Goal: Information Seeking & Learning: Learn about a topic

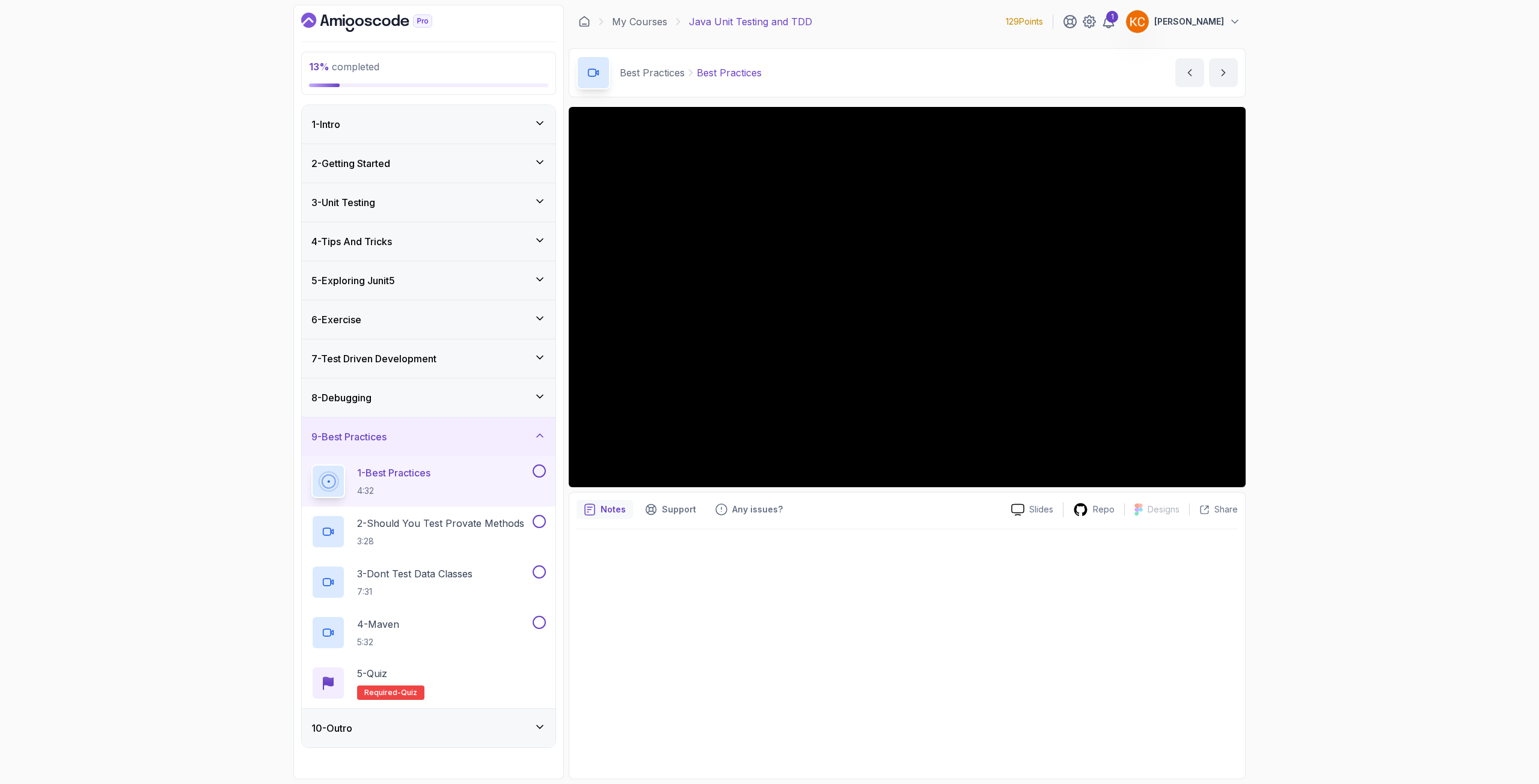
click at [460, 326] on div "6 - Exercise" at bounding box center [429, 320] width 234 height 14
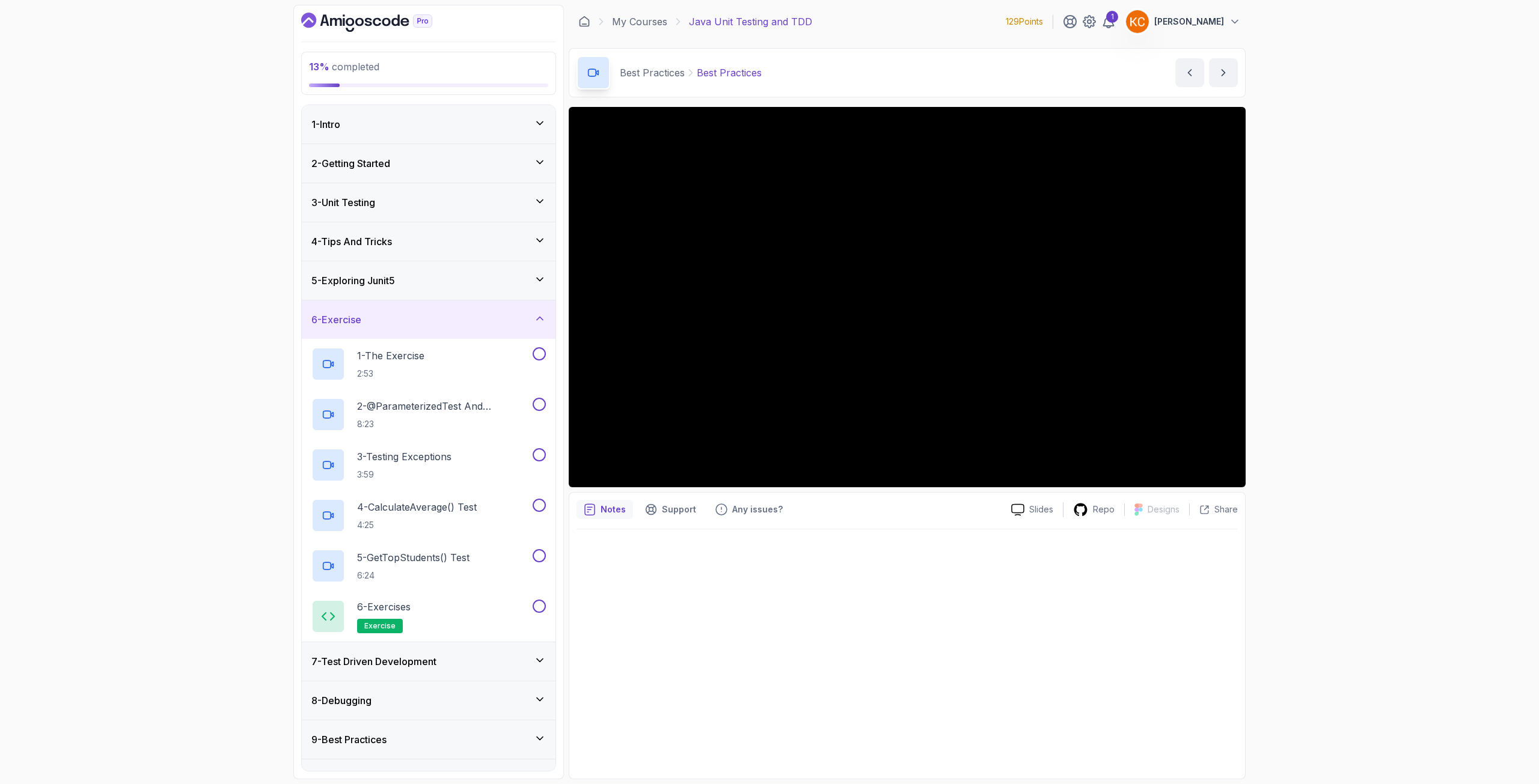
click at [470, 295] on div "5 - Exploring Junit5" at bounding box center [429, 280] width 253 height 39
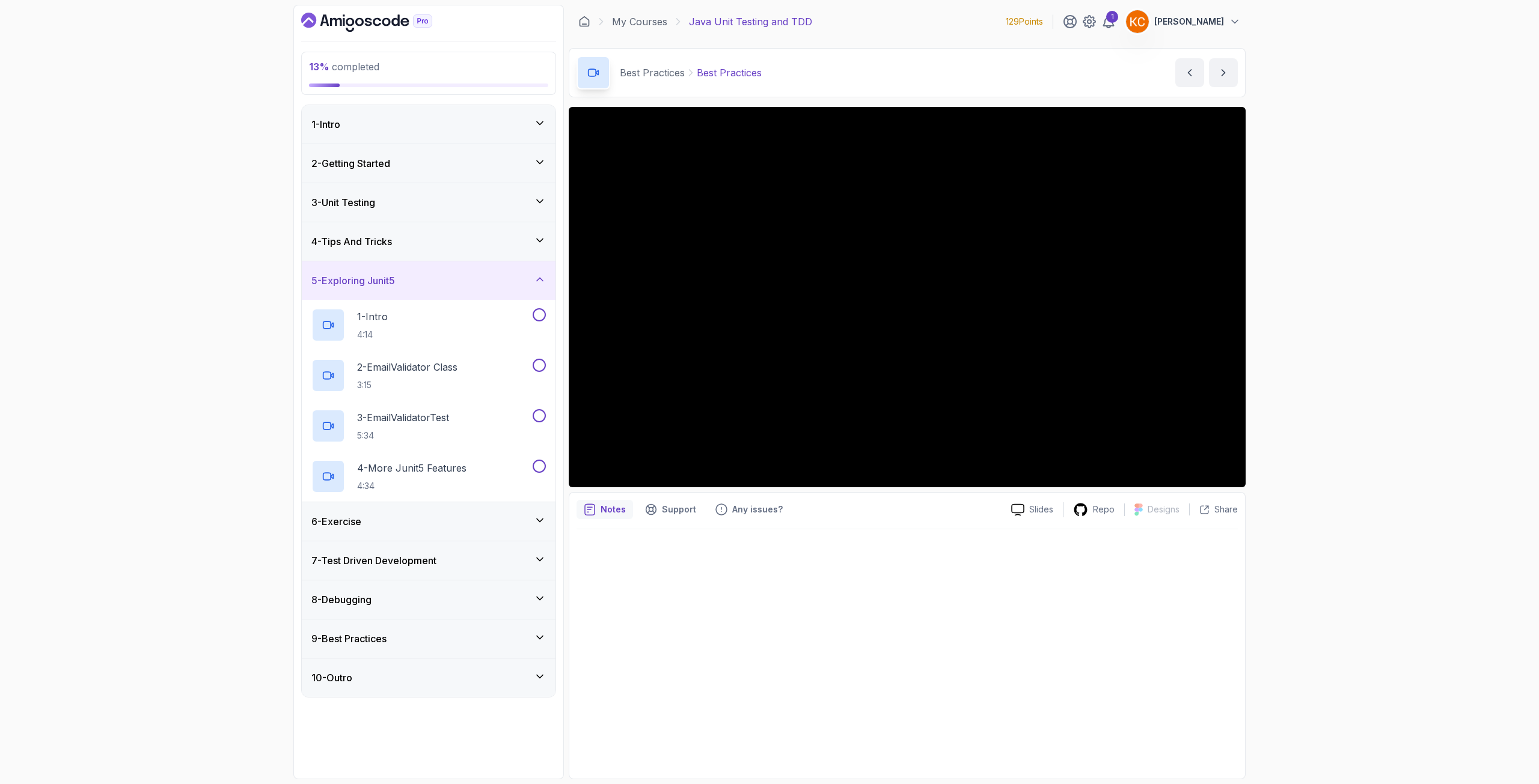
click at [468, 251] on div "4 - Tips And Tricks" at bounding box center [429, 242] width 253 height 39
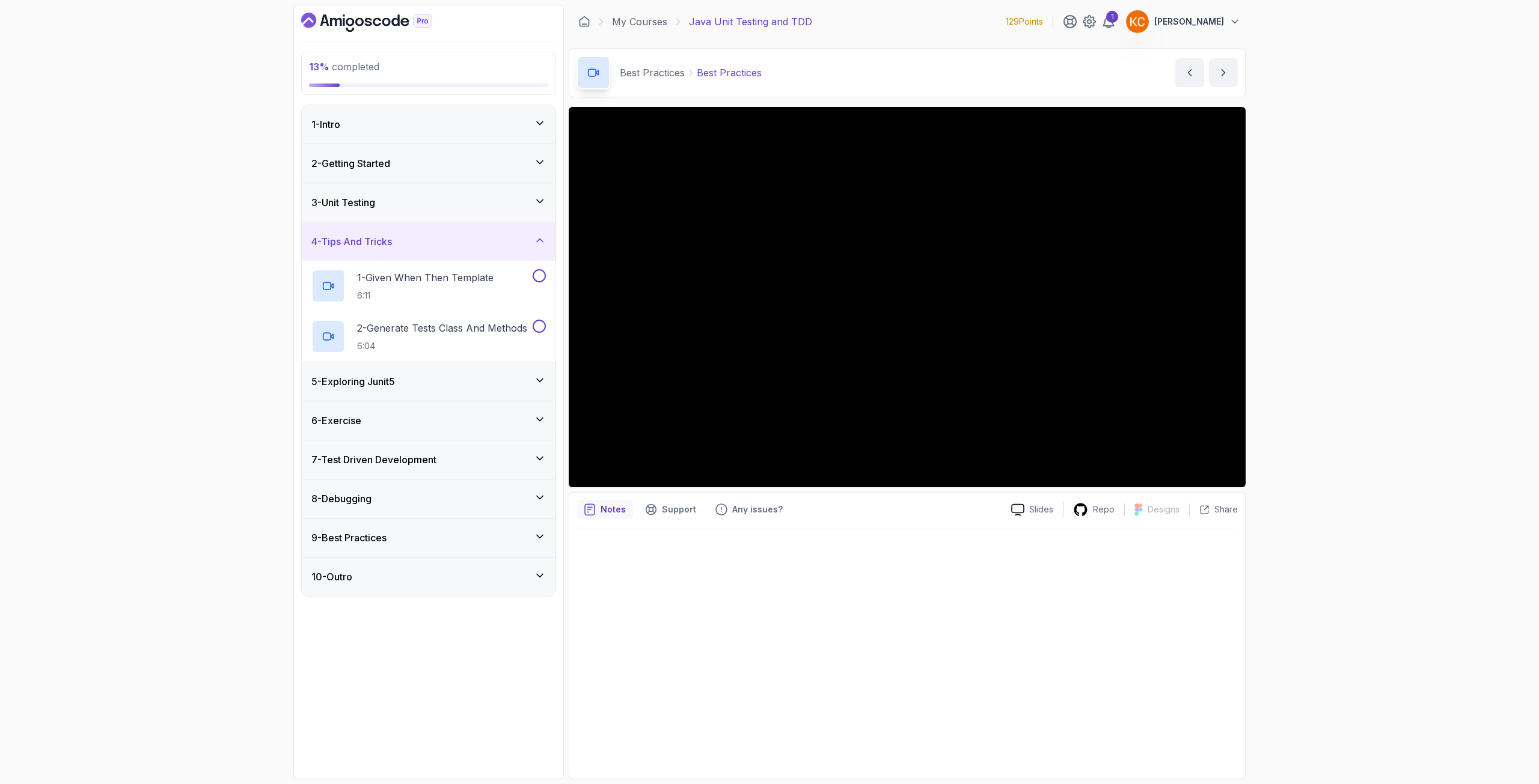
click at [420, 535] on div "9 - Best Practices" at bounding box center [429, 538] width 234 height 14
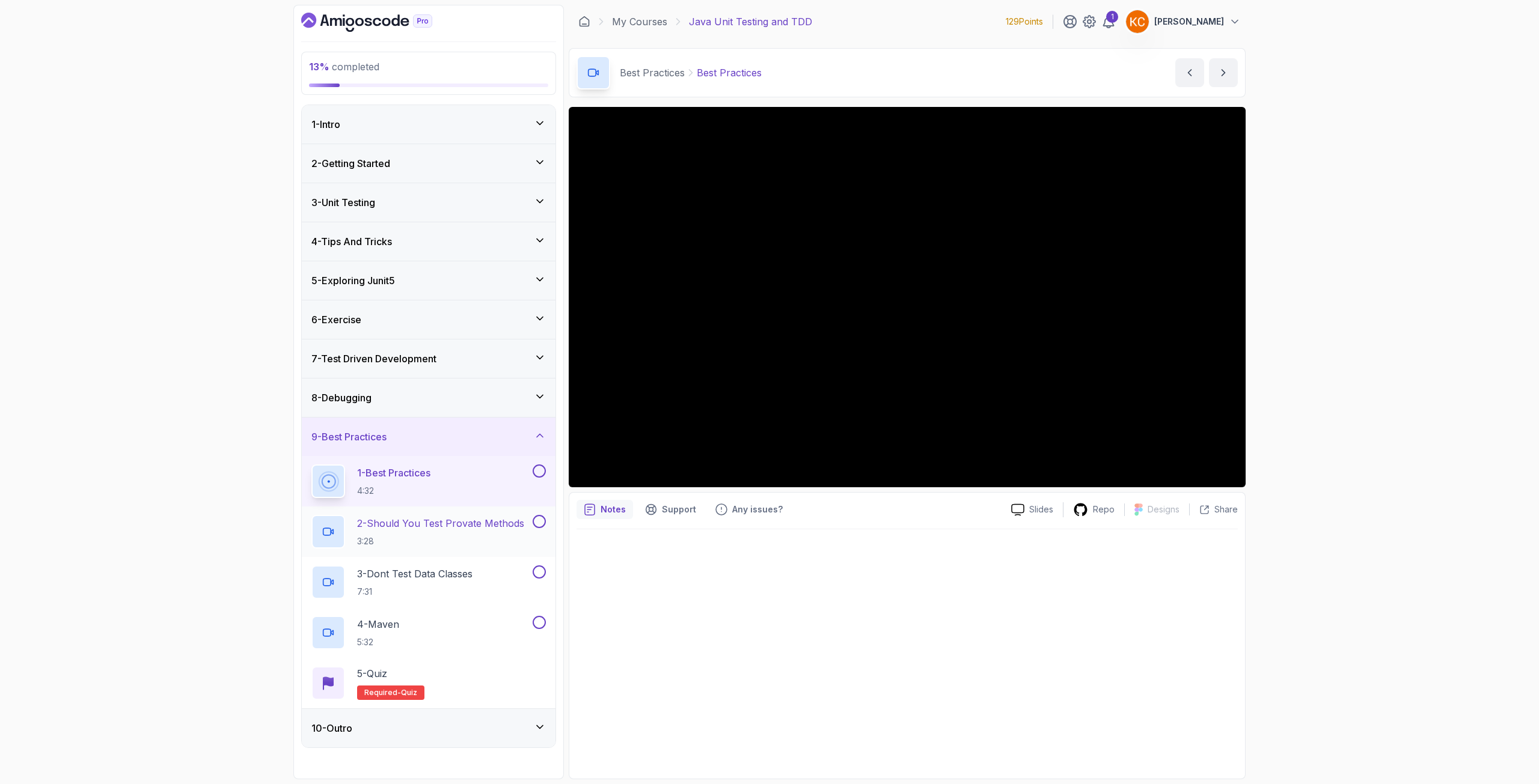
click at [453, 533] on h2 "2 - Should You Test Provate Methods 3:28" at bounding box center [441, 532] width 167 height 31
click at [1227, 75] on icon "next content" at bounding box center [1223, 72] width 12 height 12
click at [466, 578] on p "3 - Dont Test Data Classes" at bounding box center [415, 574] width 115 height 14
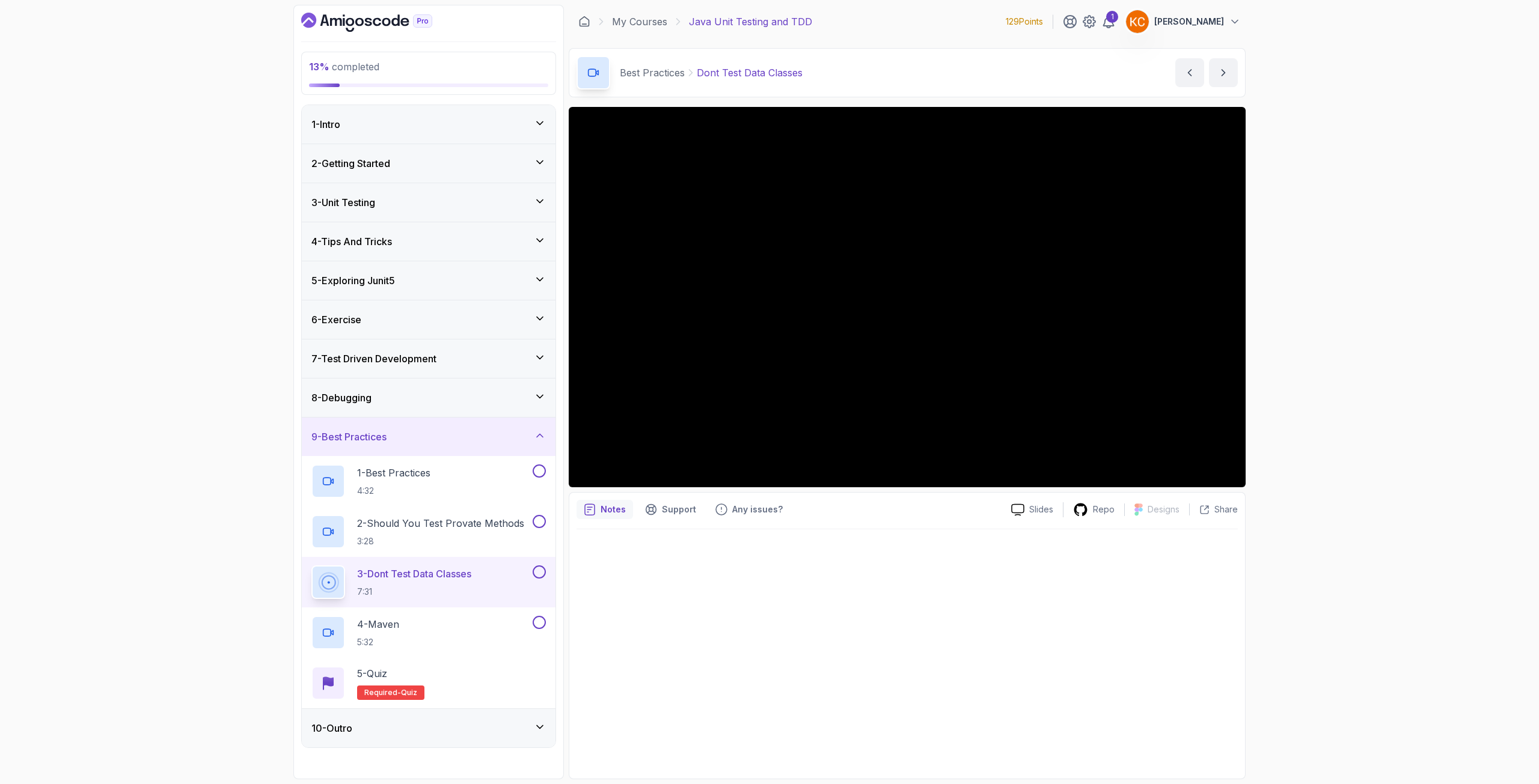
click at [398, 291] on div "5 - Exploring Junit5" at bounding box center [429, 280] width 253 height 39
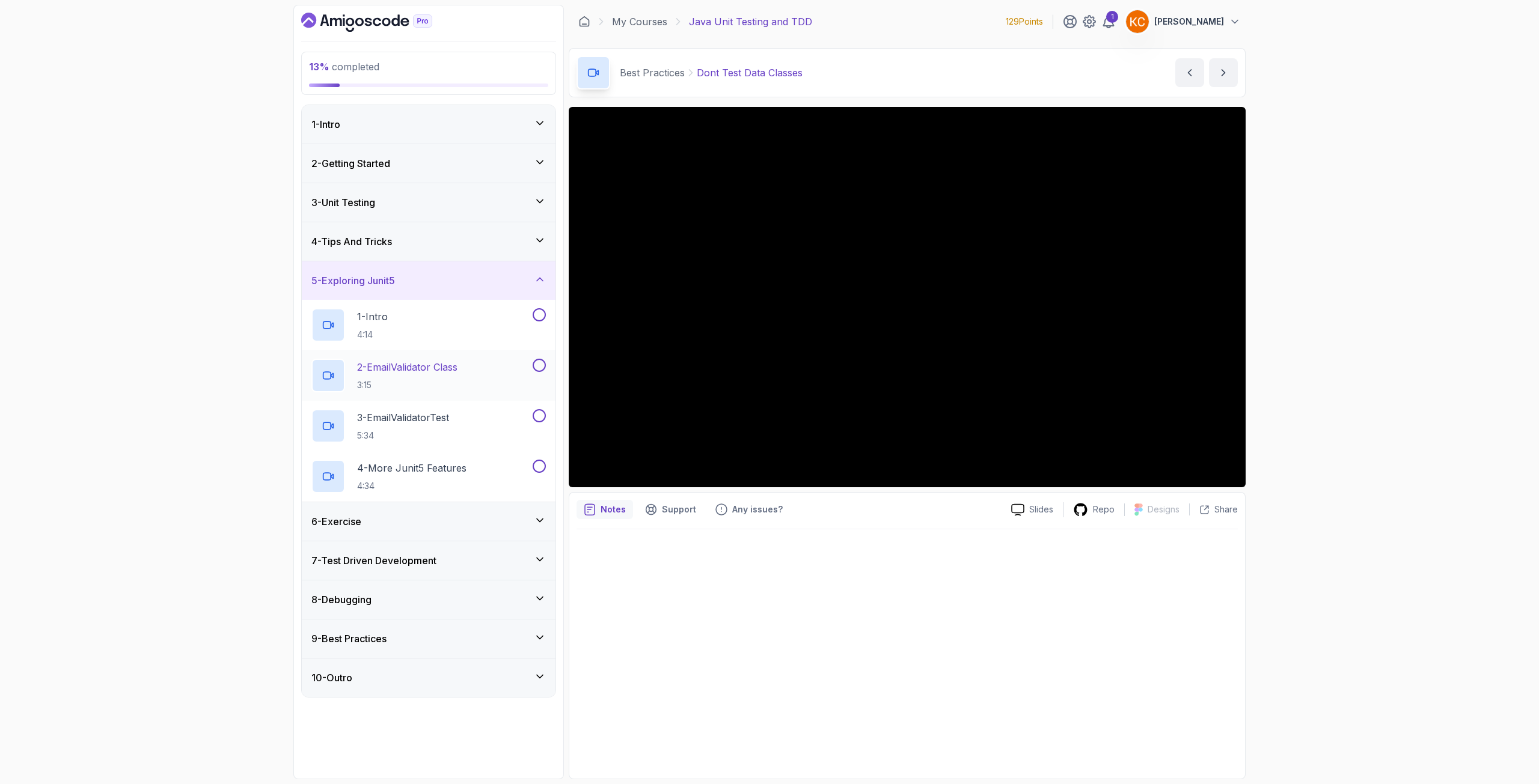
click at [404, 365] on p "2 - EmailValidator Class" at bounding box center [408, 367] width 101 height 14
click at [401, 379] on p "3:15" at bounding box center [408, 384] width 101 height 12
click at [390, 363] on p "2 - EmailValidator Class" at bounding box center [409, 367] width 102 height 14
click at [467, 251] on div "4 - Tips And Tricks" at bounding box center [429, 242] width 253 height 39
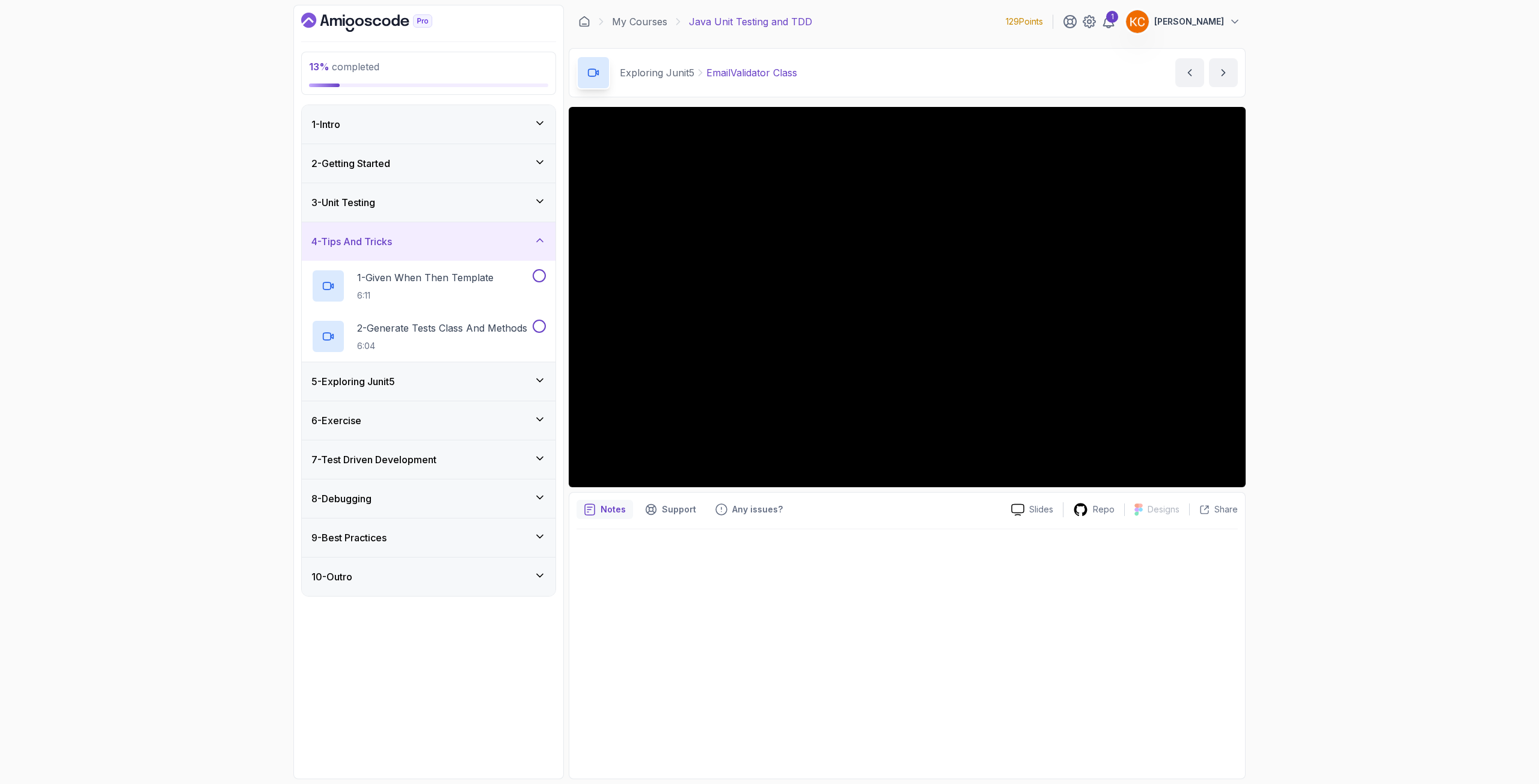
click at [468, 248] on div "4 - Tips And Tricks" at bounding box center [429, 242] width 234 height 14
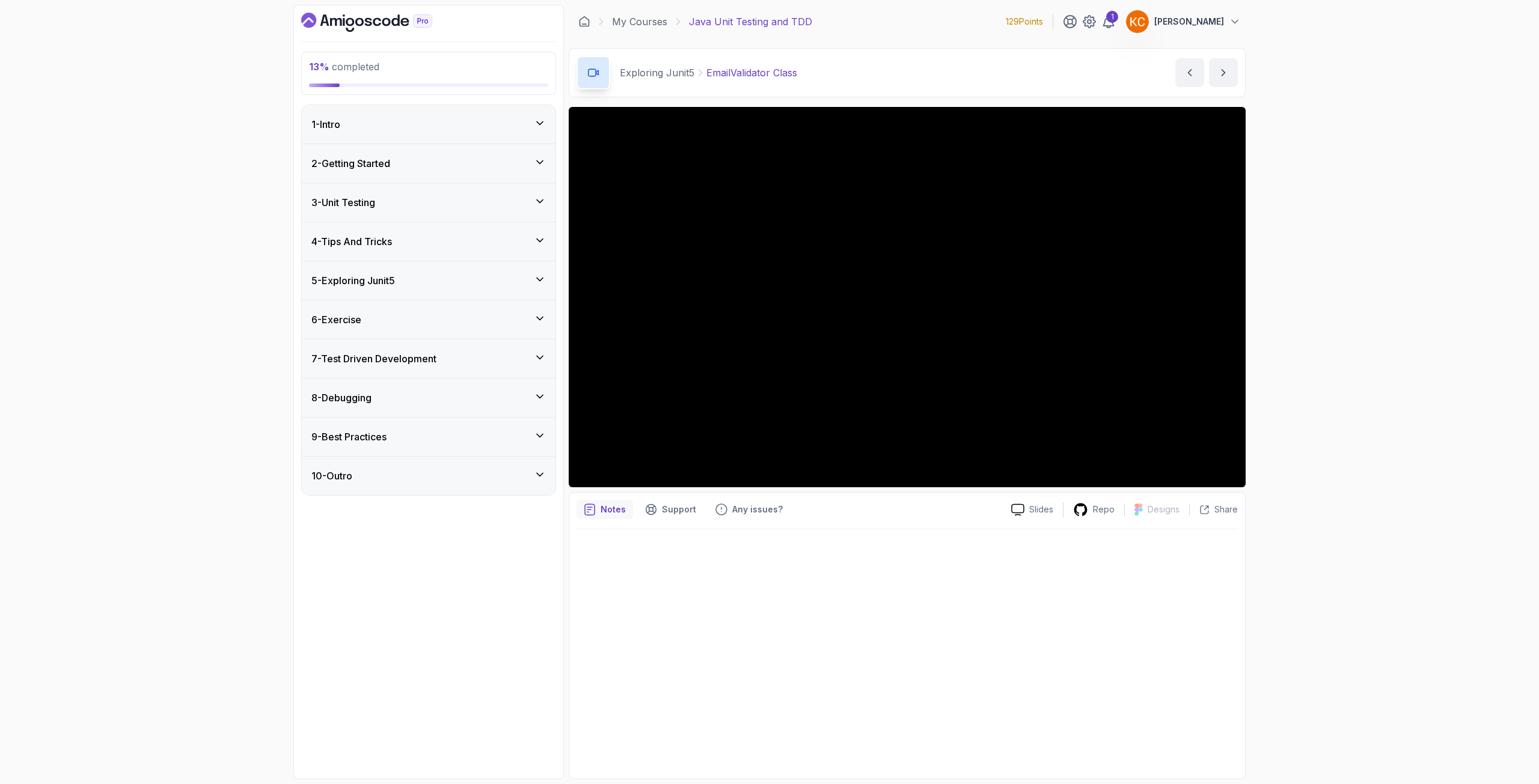
click at [361, 283] on h3 "5 - Exploring Junit5" at bounding box center [353, 281] width 84 height 14
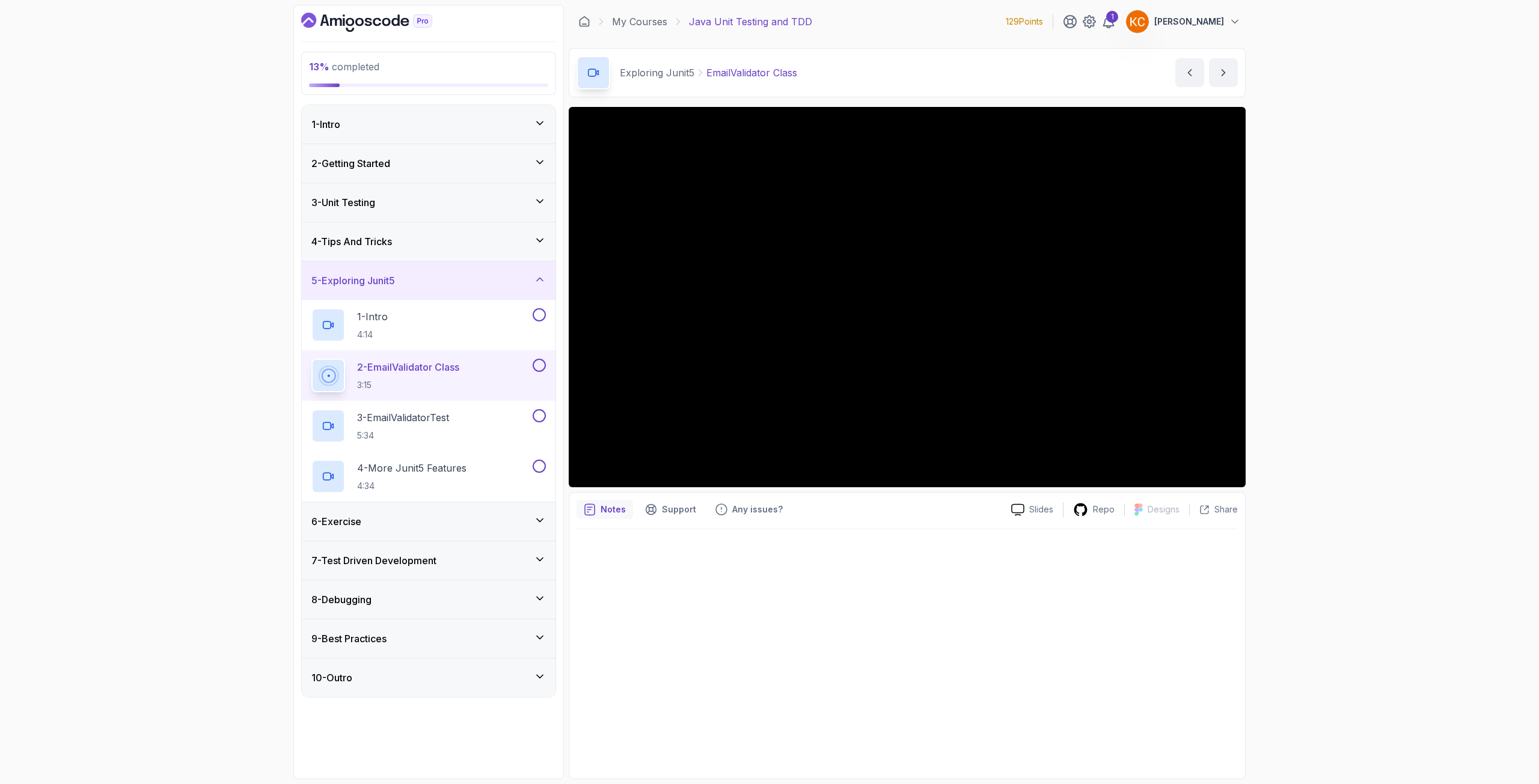
click at [381, 241] on h3 "4 - Tips And Tricks" at bounding box center [352, 242] width 81 height 14
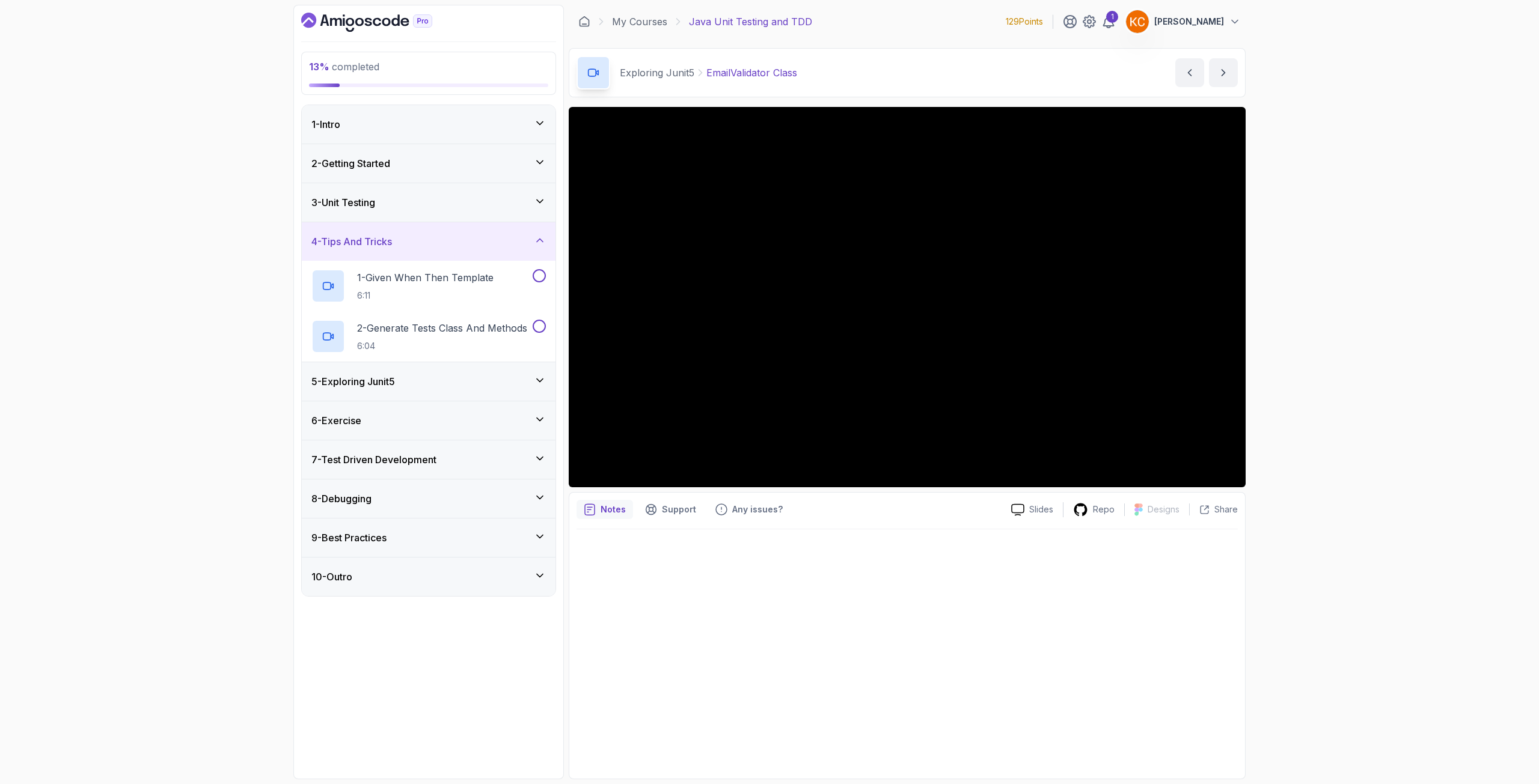
click at [395, 209] on div "3 - Unit Testing" at bounding box center [429, 203] width 234 height 14
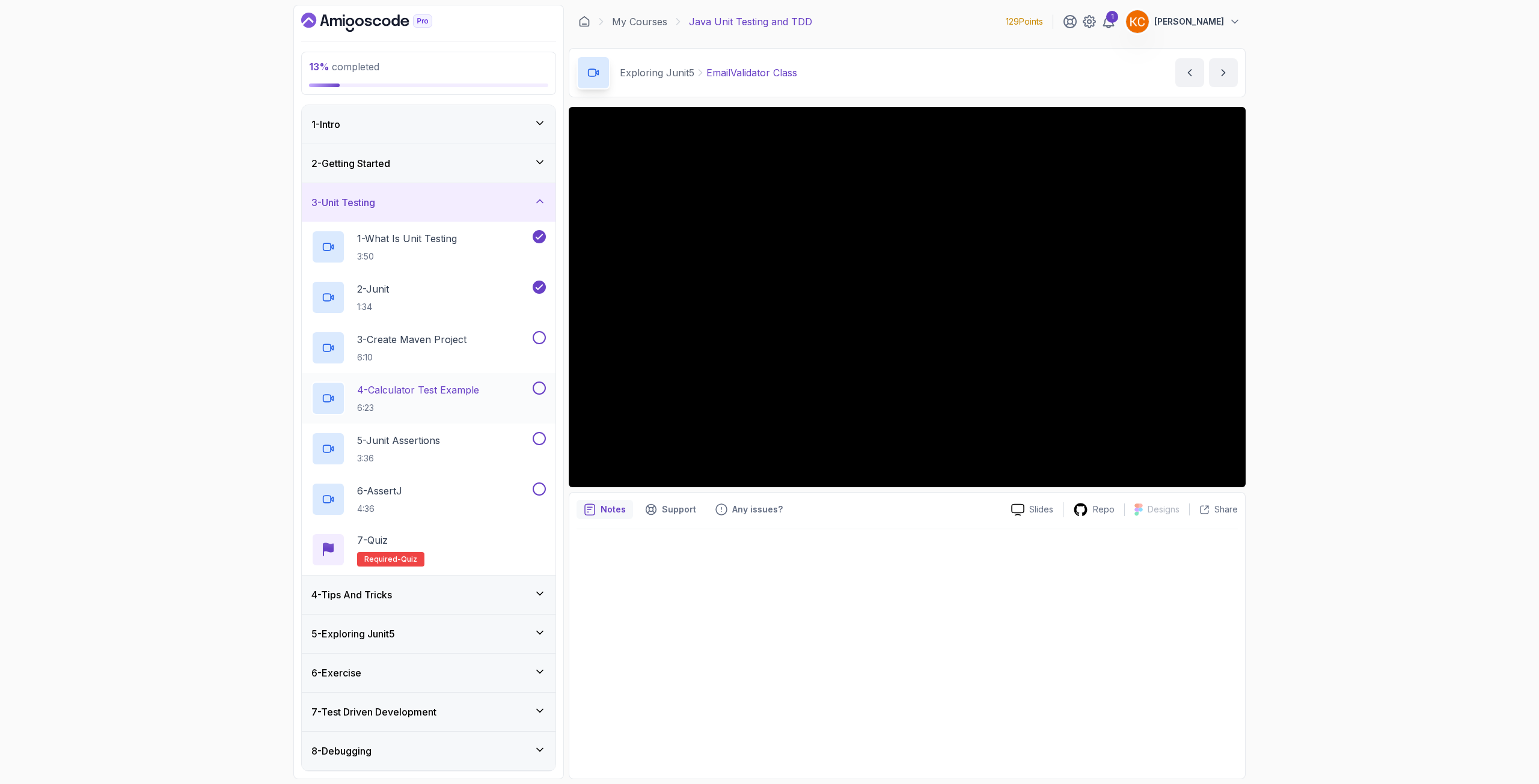
click at [434, 388] on p "4 - Calculator Test Example" at bounding box center [419, 390] width 122 height 14
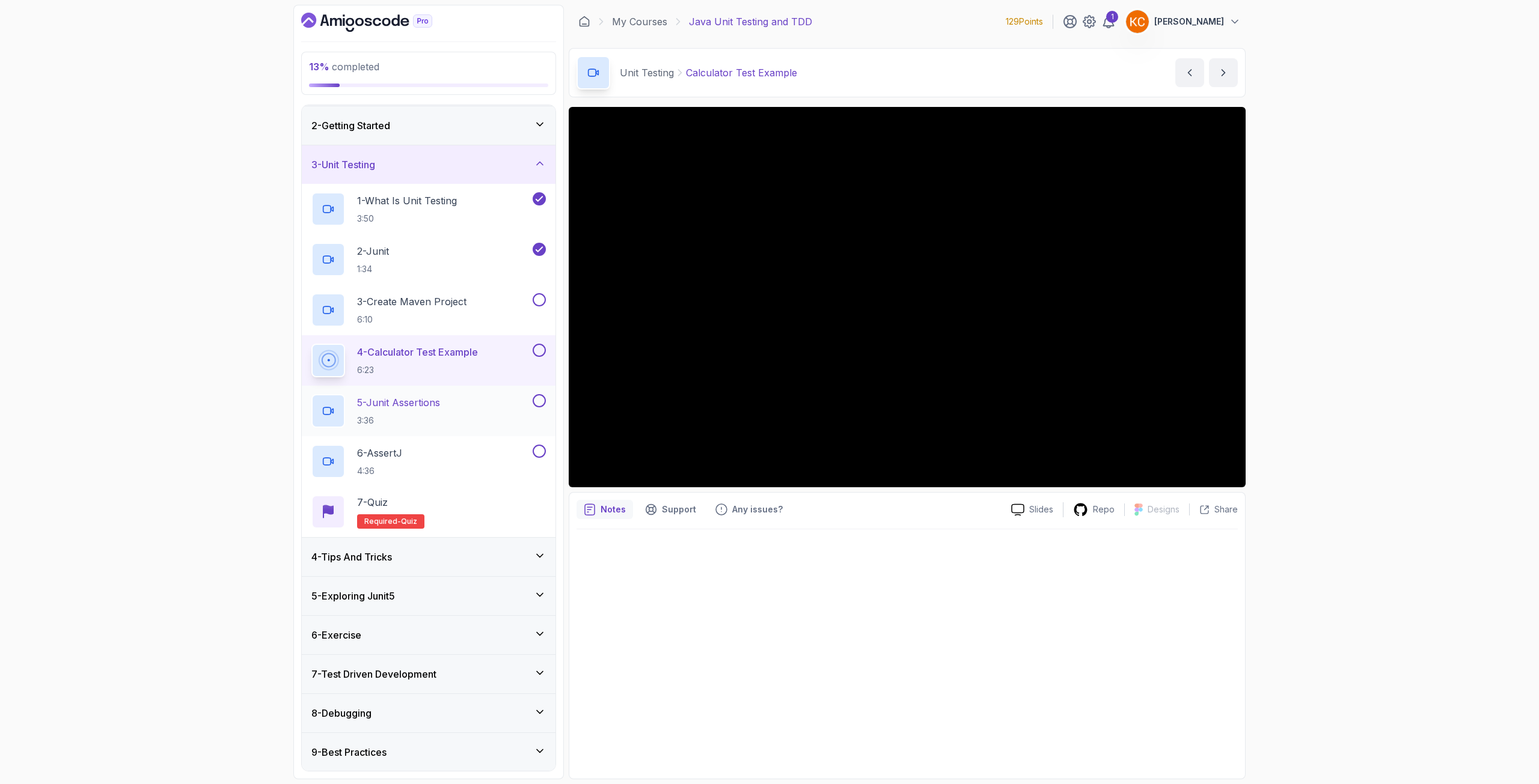
scroll to position [17, 0]
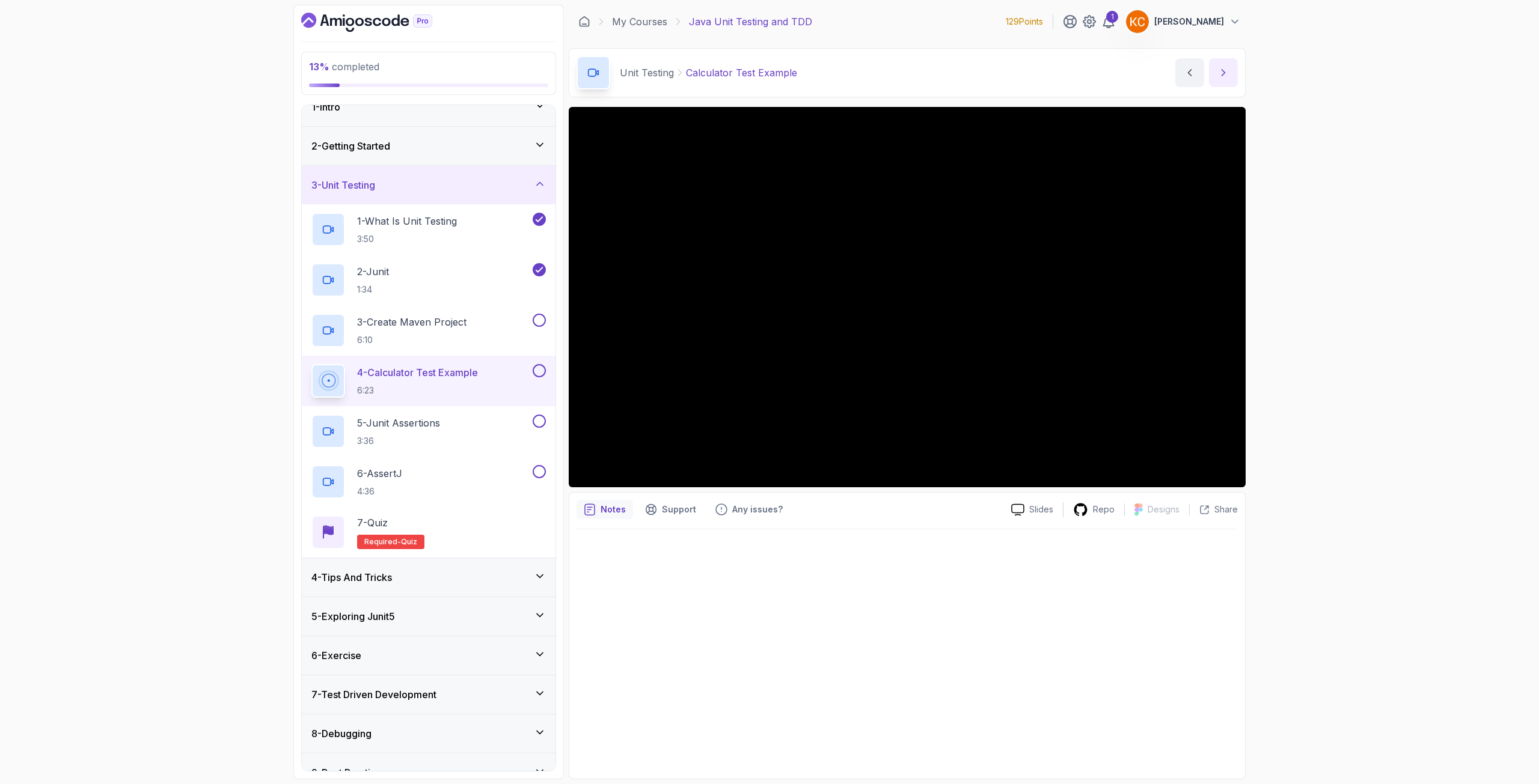
click at [1227, 84] on button "next content" at bounding box center [1224, 73] width 29 height 29
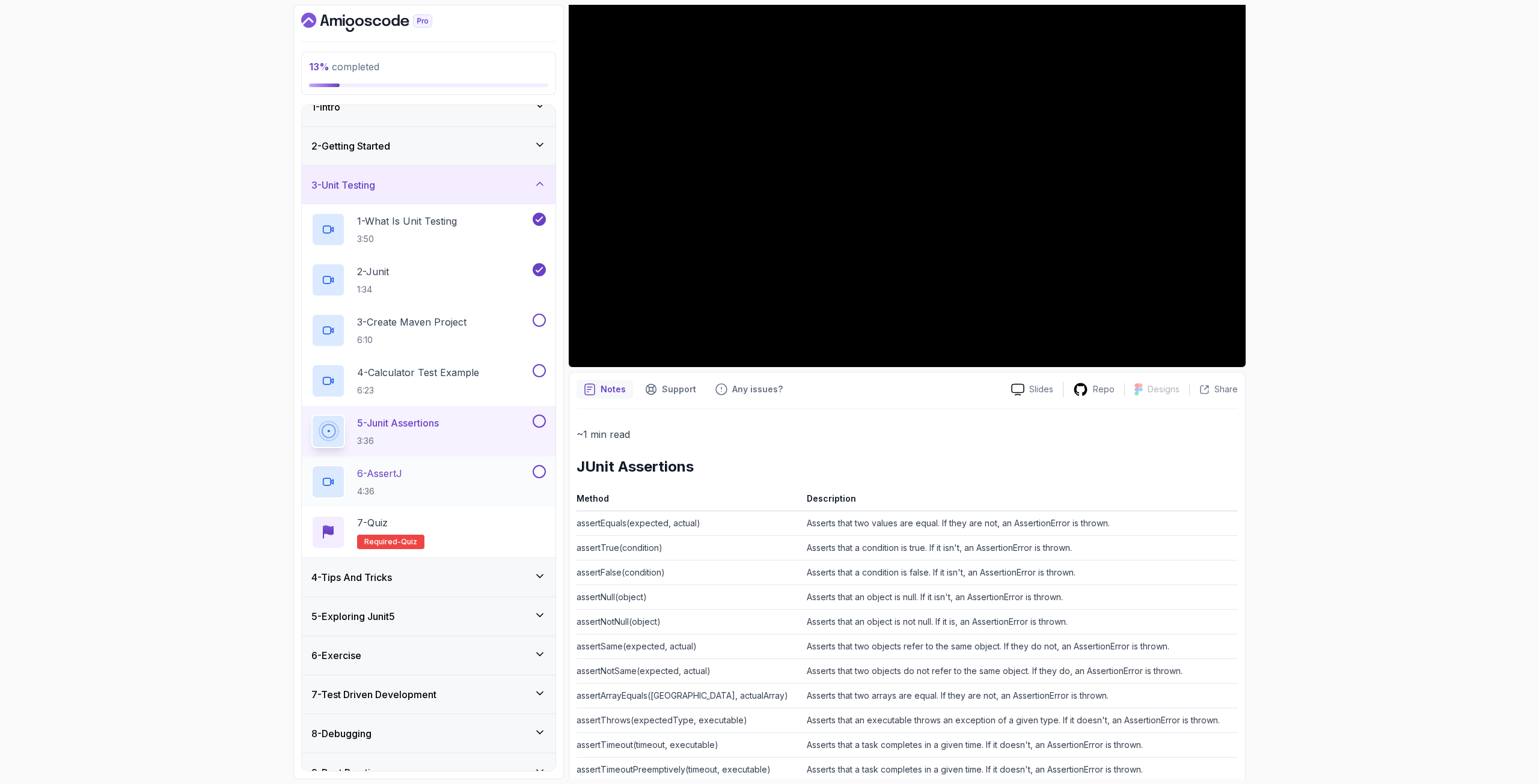
scroll to position [77, 0]
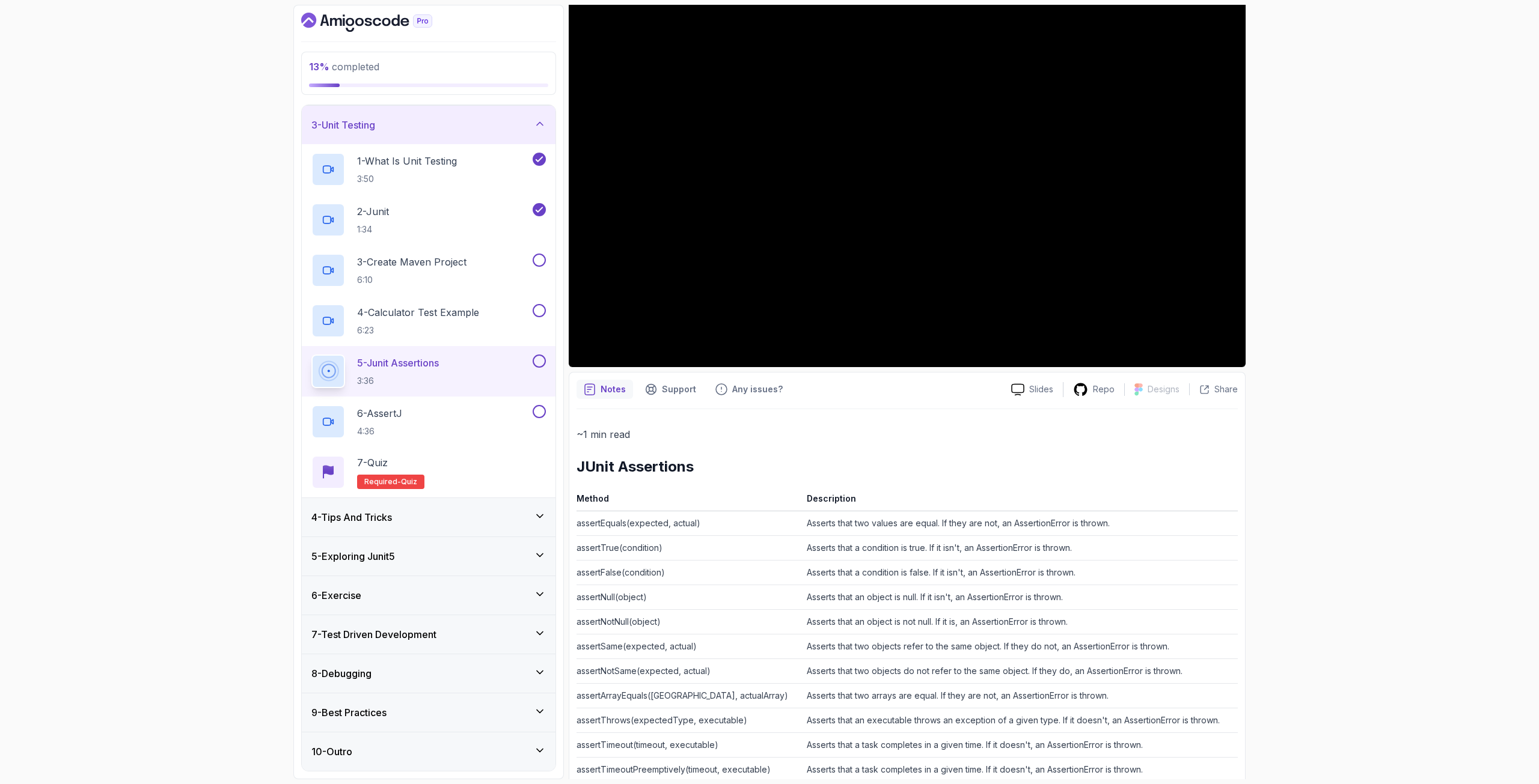
click at [396, 547] on div "5 - Exploring Junit5" at bounding box center [429, 556] width 253 height 39
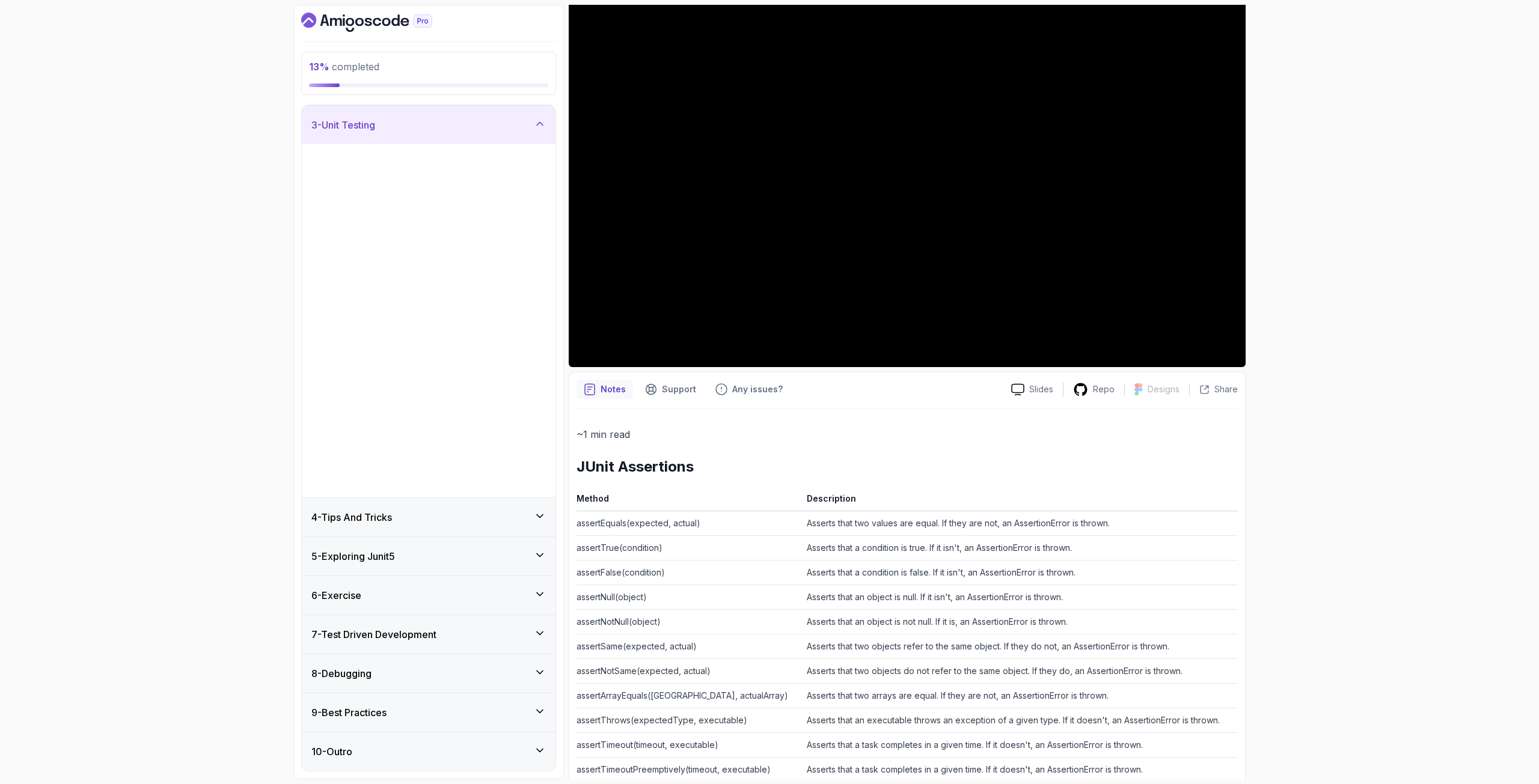
scroll to position [0, 0]
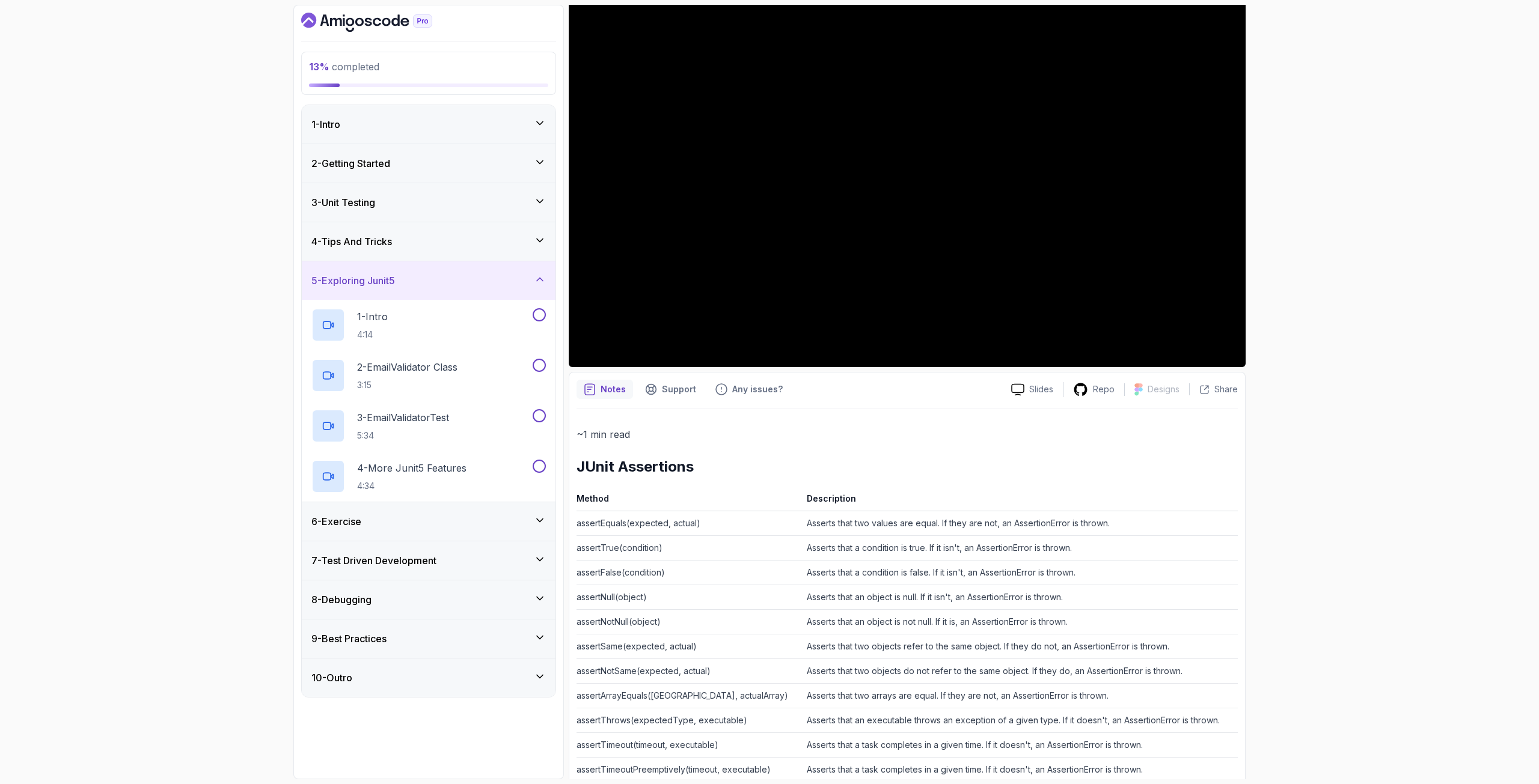
click at [424, 242] on div "4 - Tips And Tricks" at bounding box center [429, 242] width 234 height 14
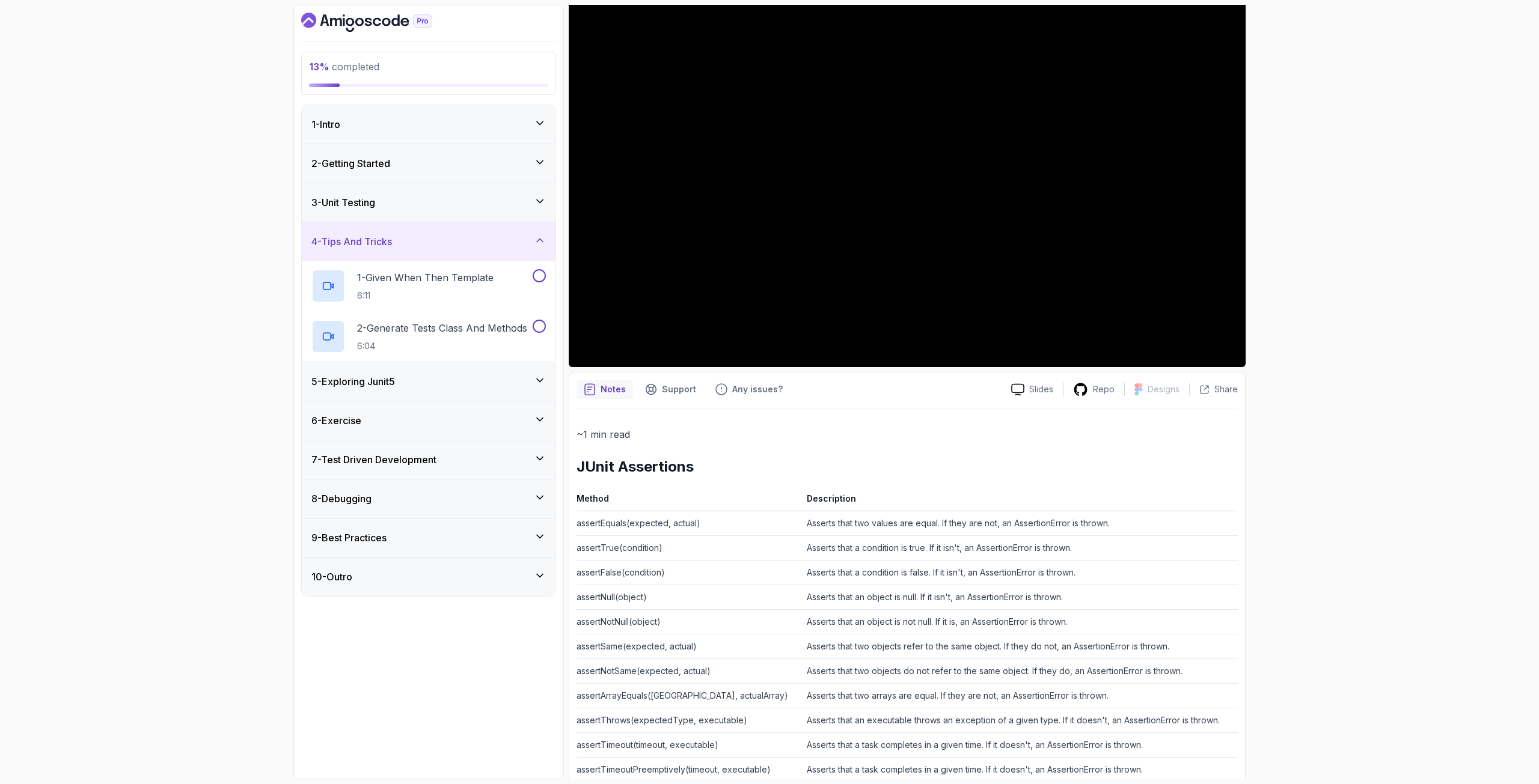
click at [438, 206] on div "3 - Unit Testing" at bounding box center [429, 203] width 234 height 14
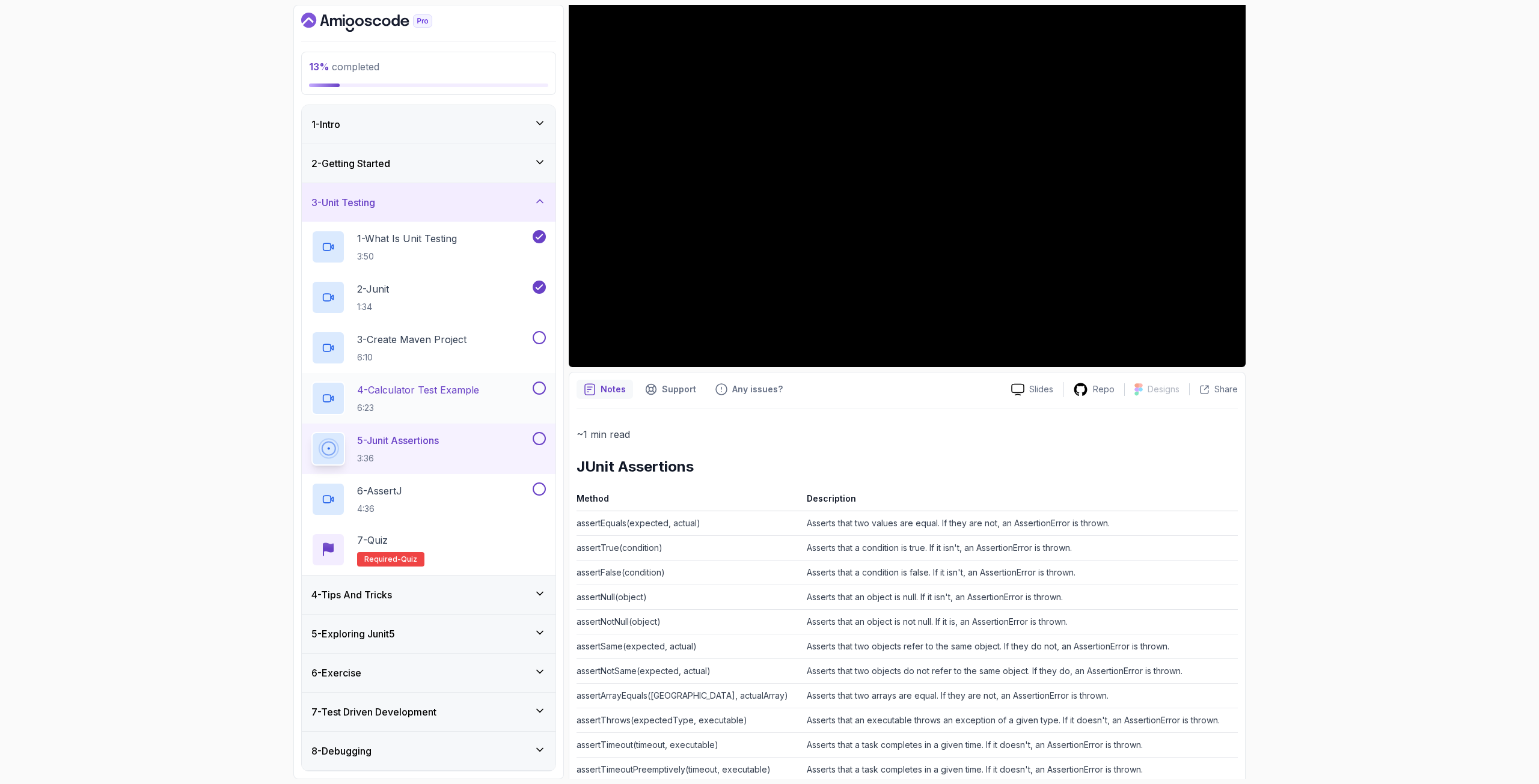
click at [541, 387] on button at bounding box center [539, 388] width 13 height 13
click at [537, 337] on button at bounding box center [539, 338] width 13 height 13
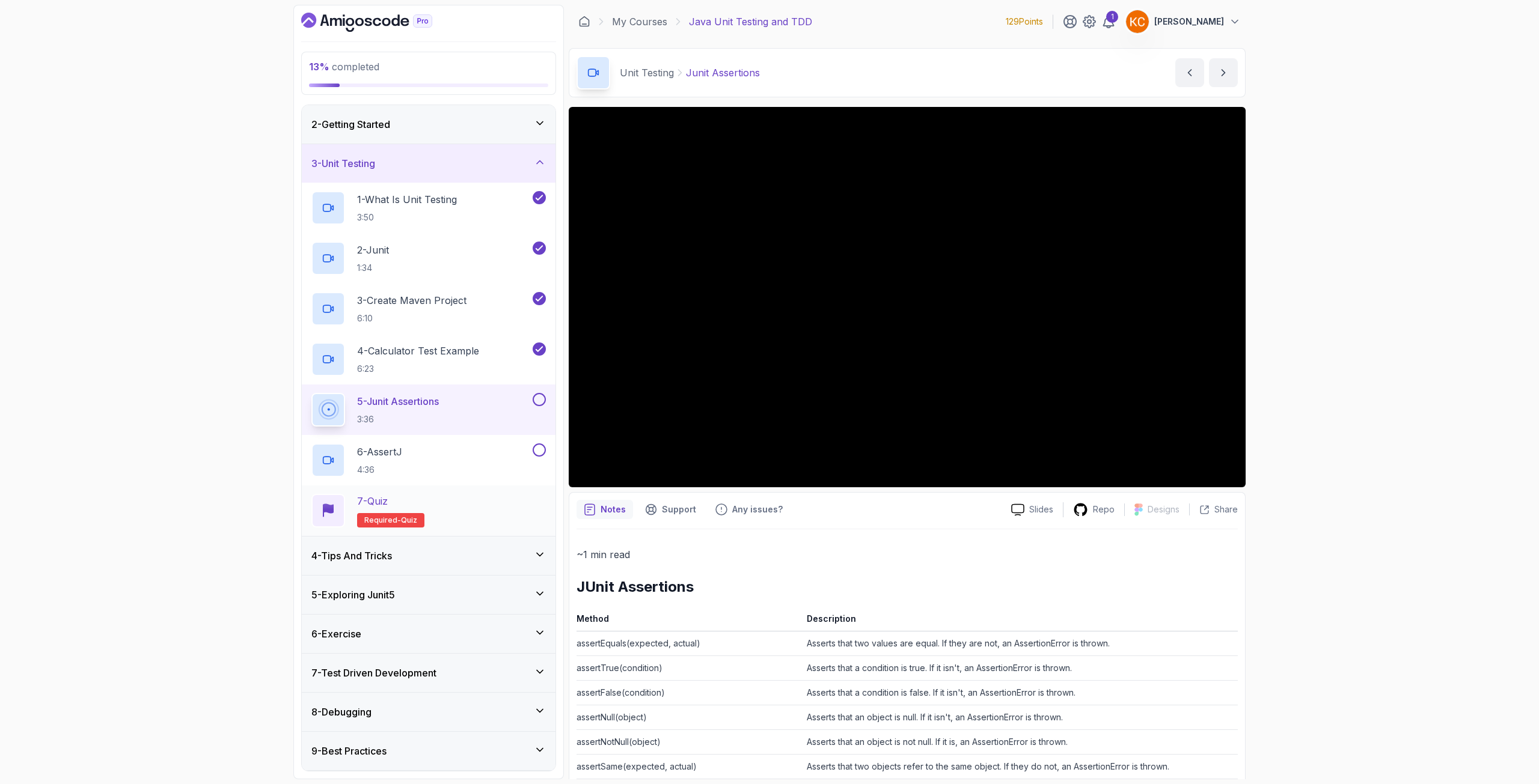
scroll to position [60, 0]
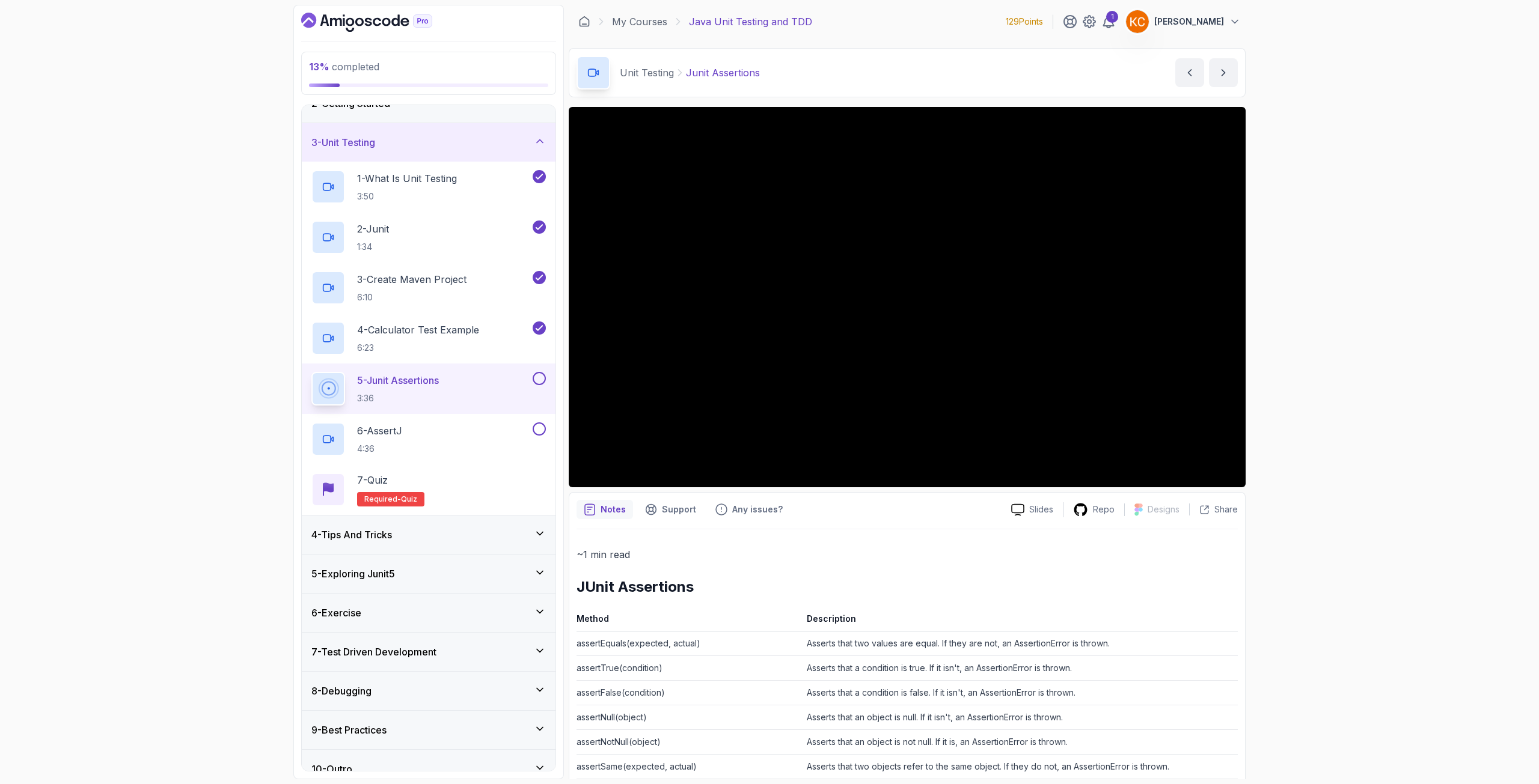
click at [416, 532] on div "4 - Tips And Tricks" at bounding box center [429, 535] width 234 height 14
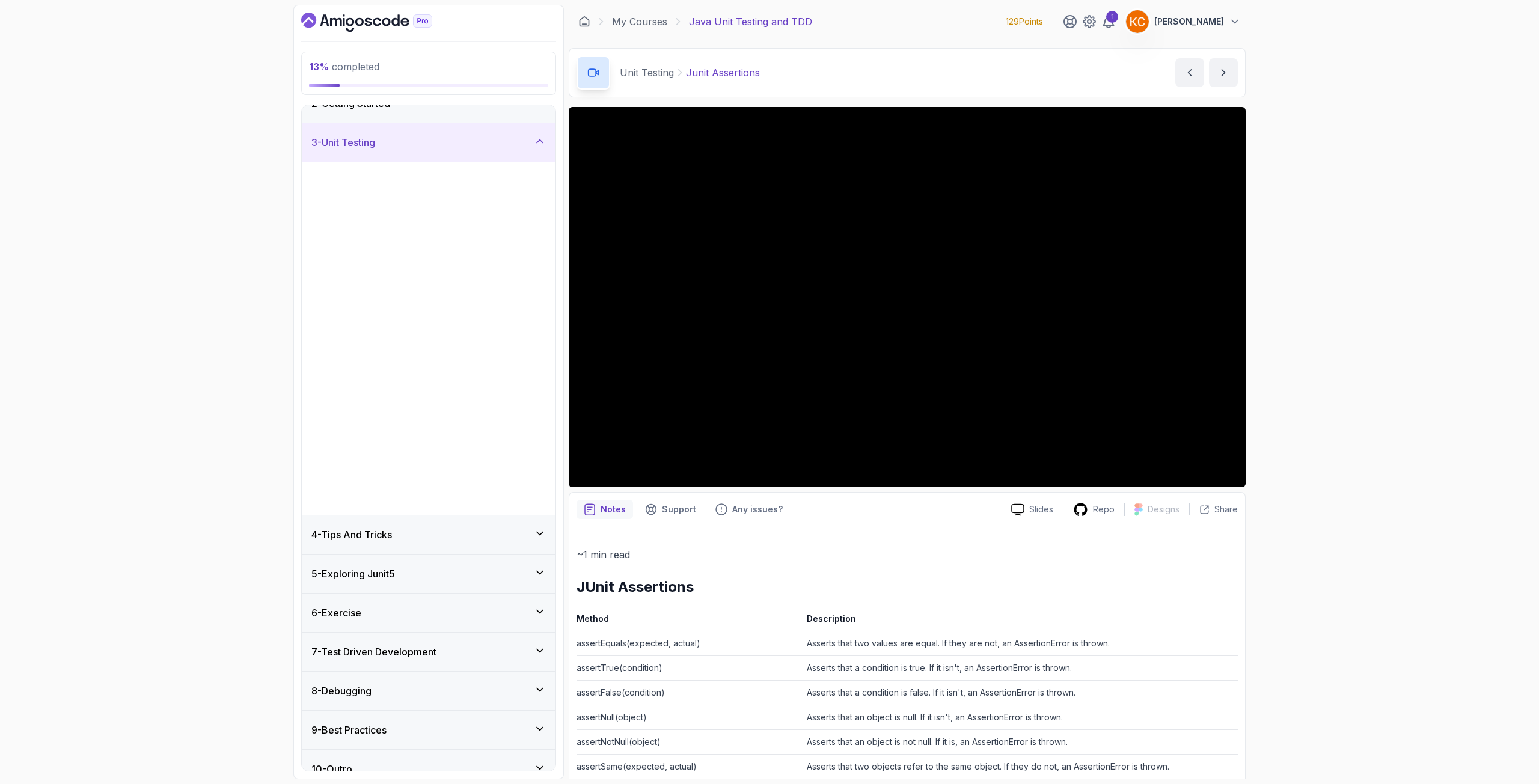
scroll to position [0, 0]
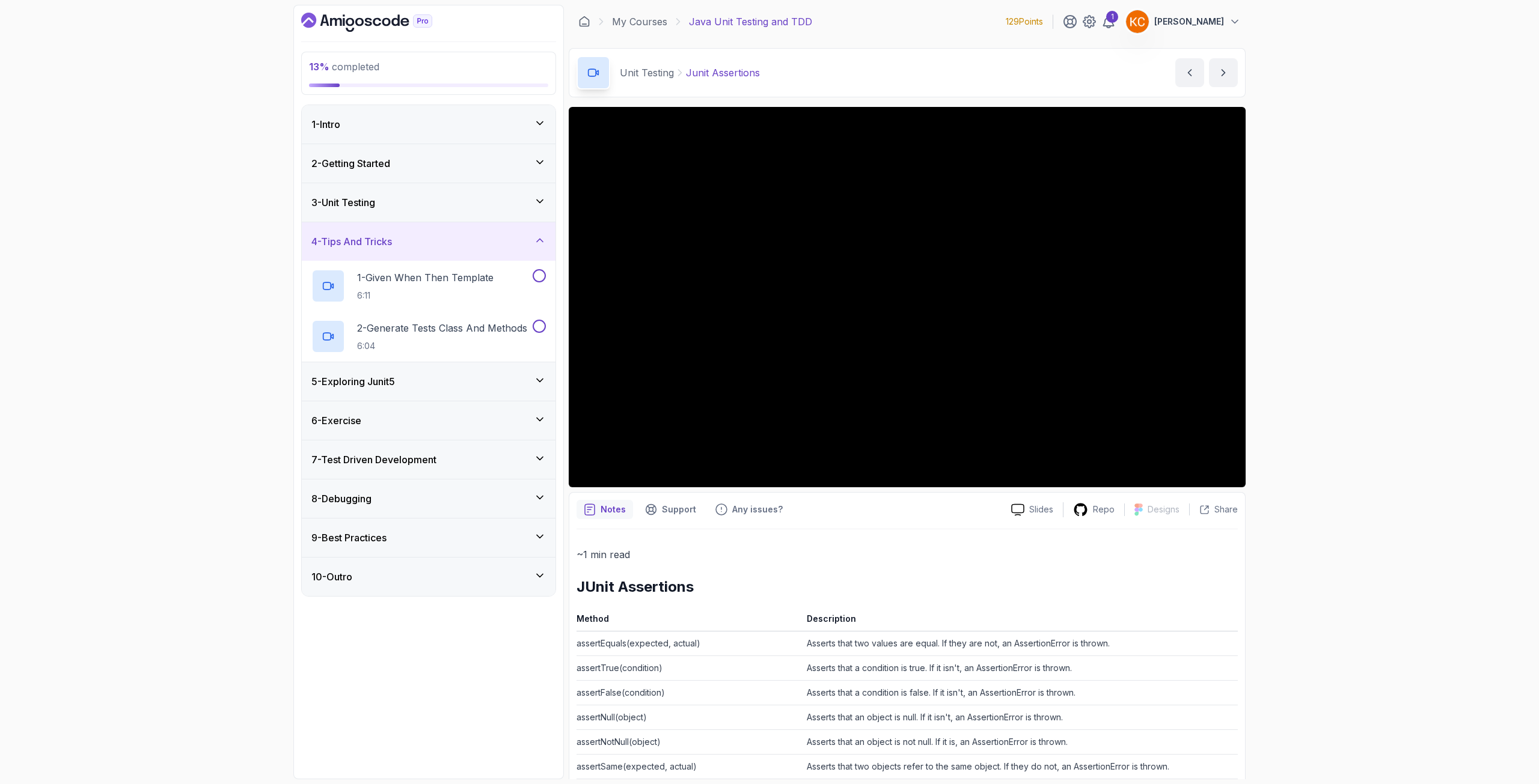
click at [441, 392] on div "5 - Exploring Junit5" at bounding box center [429, 382] width 253 height 39
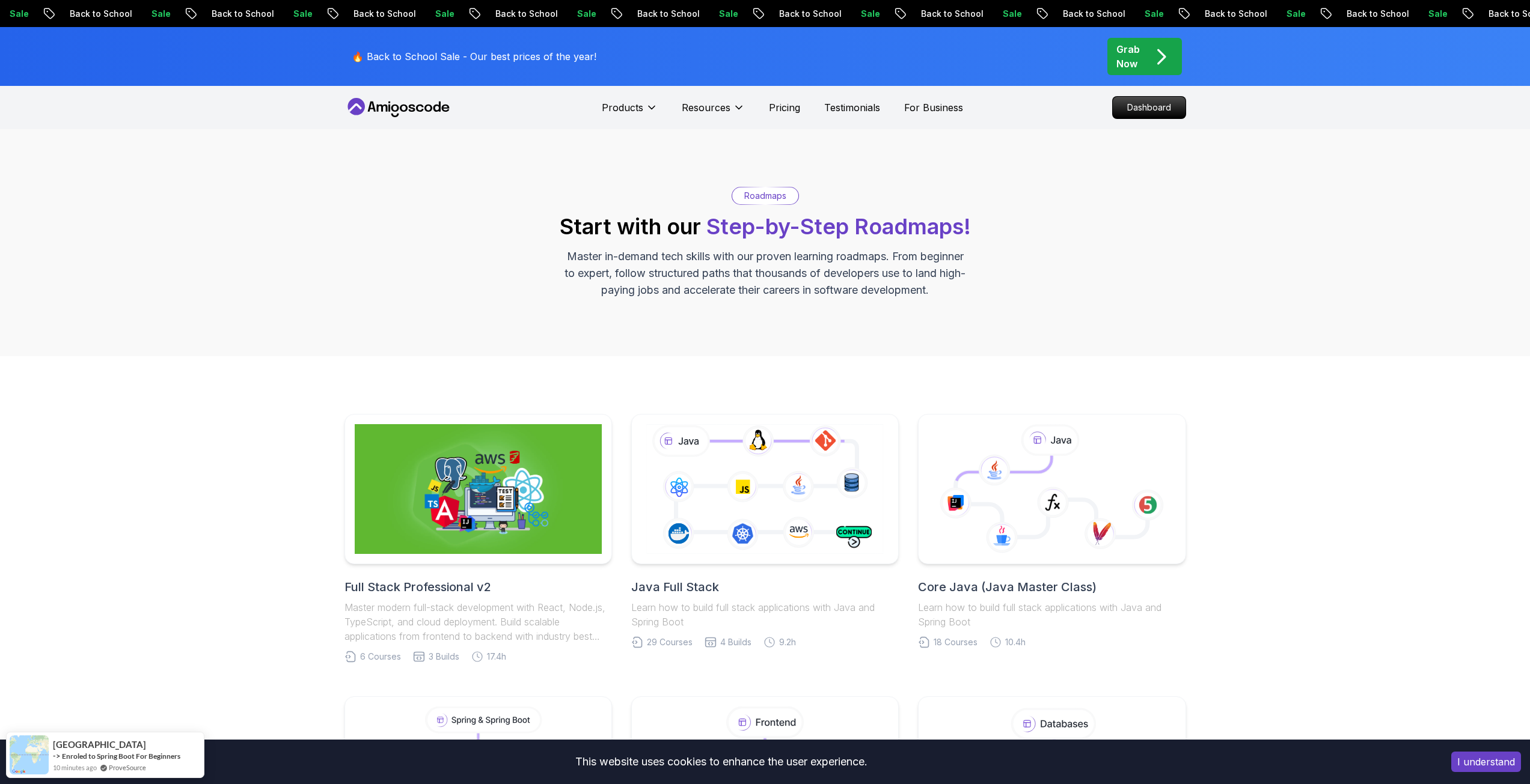
scroll to position [120, 0]
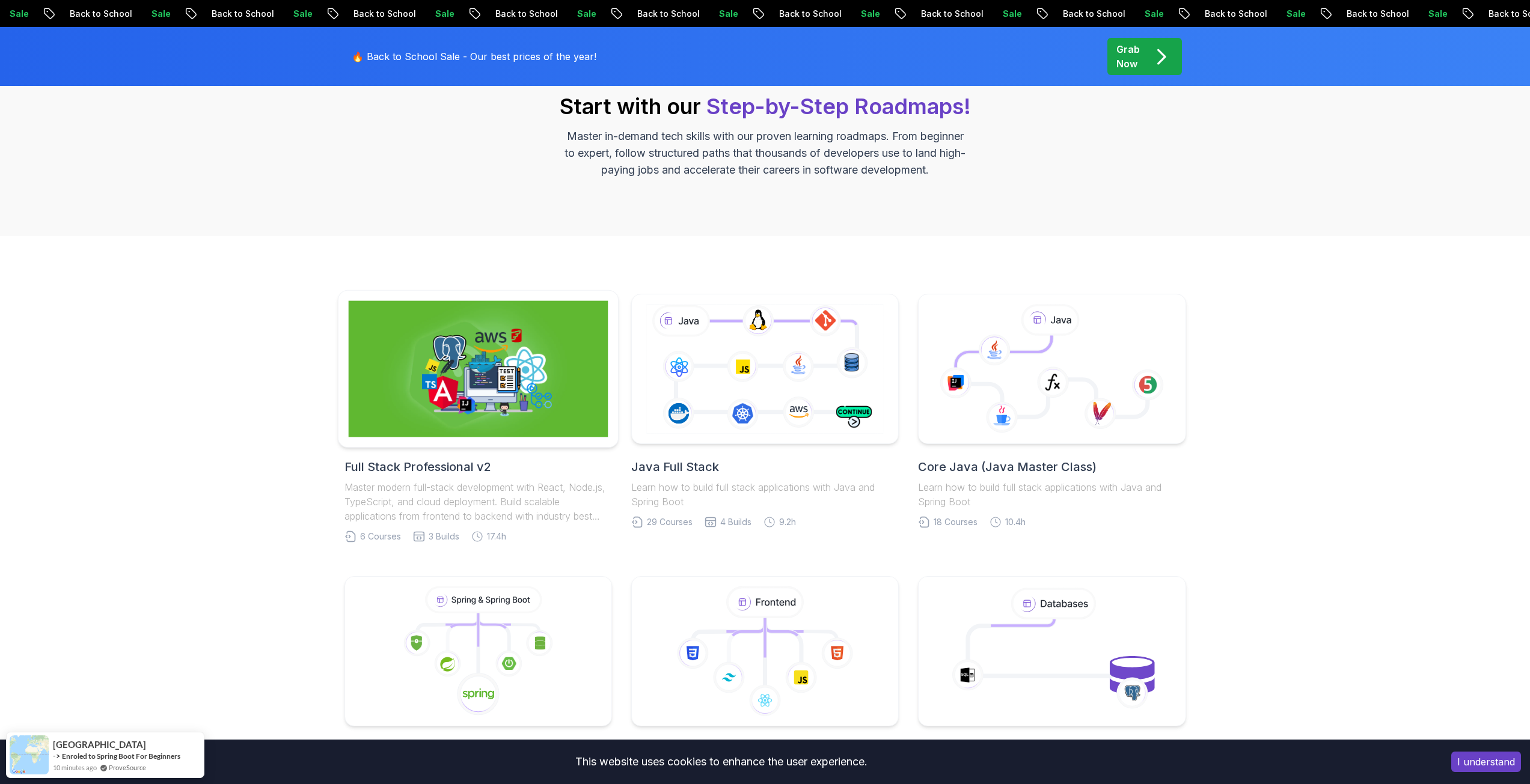
click at [507, 374] on img at bounding box center [477, 369] width 260 height 137
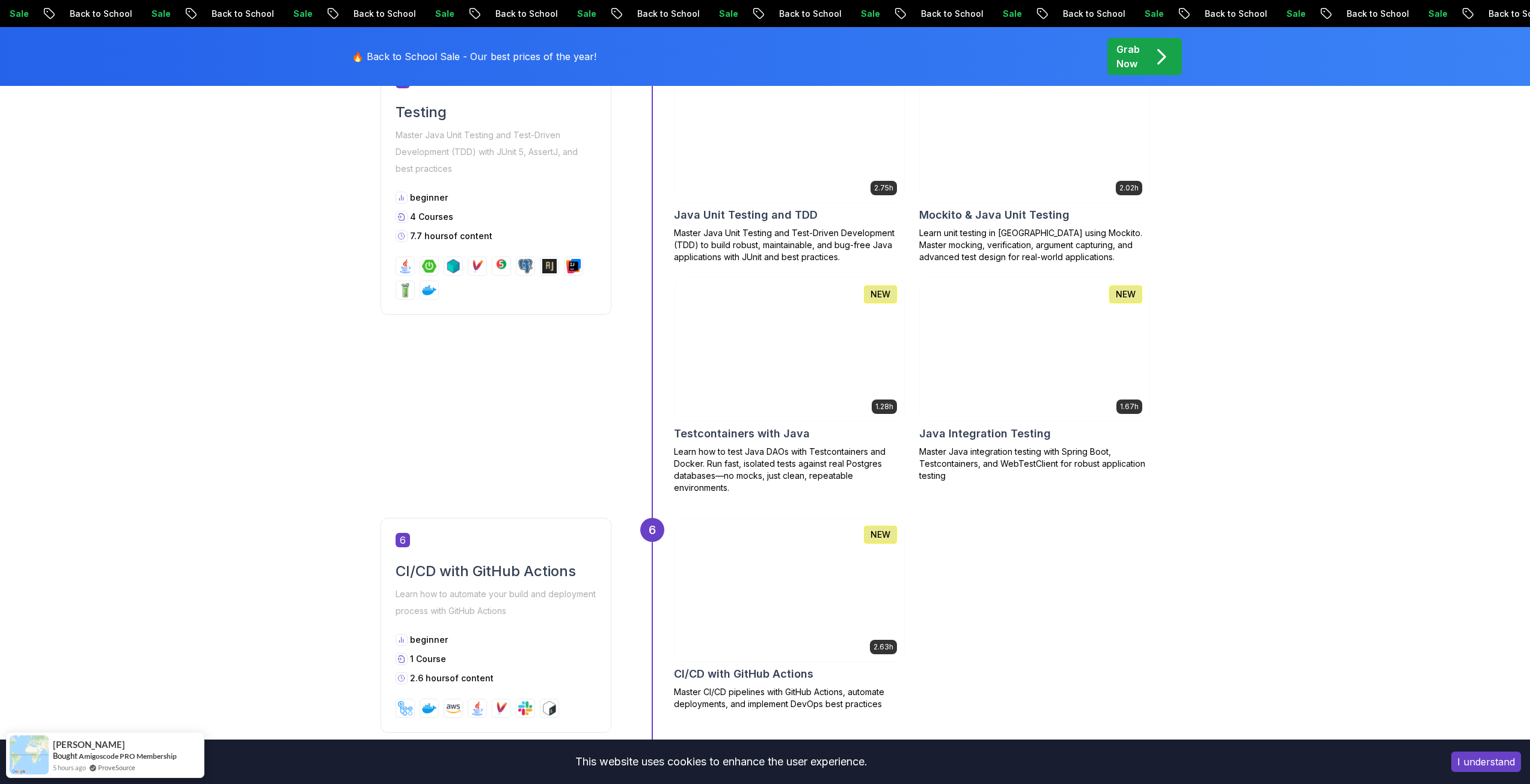
scroll to position [1502, 0]
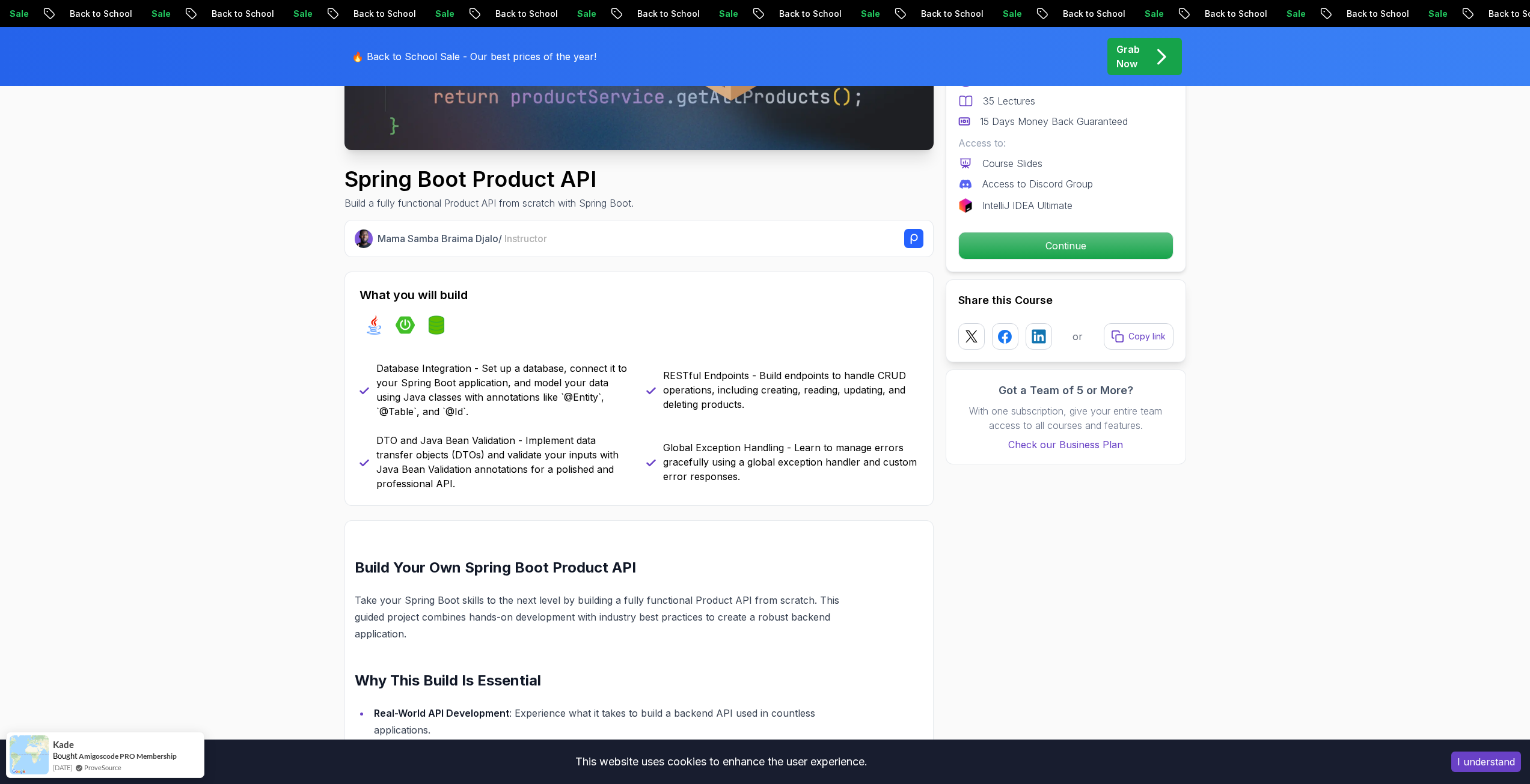
scroll to position [361, 0]
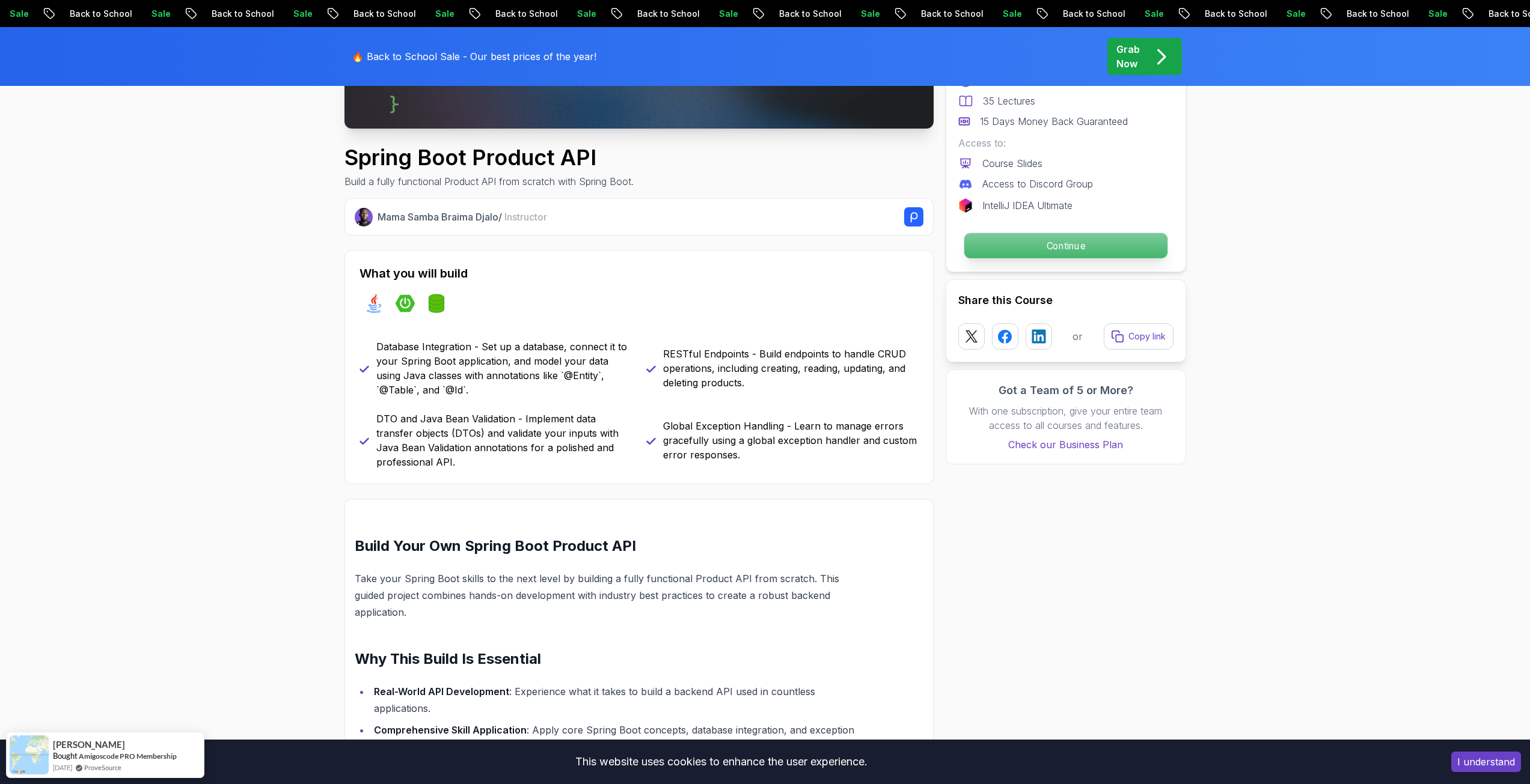
click at [1004, 246] on p "Continue" at bounding box center [1066, 246] width 203 height 25
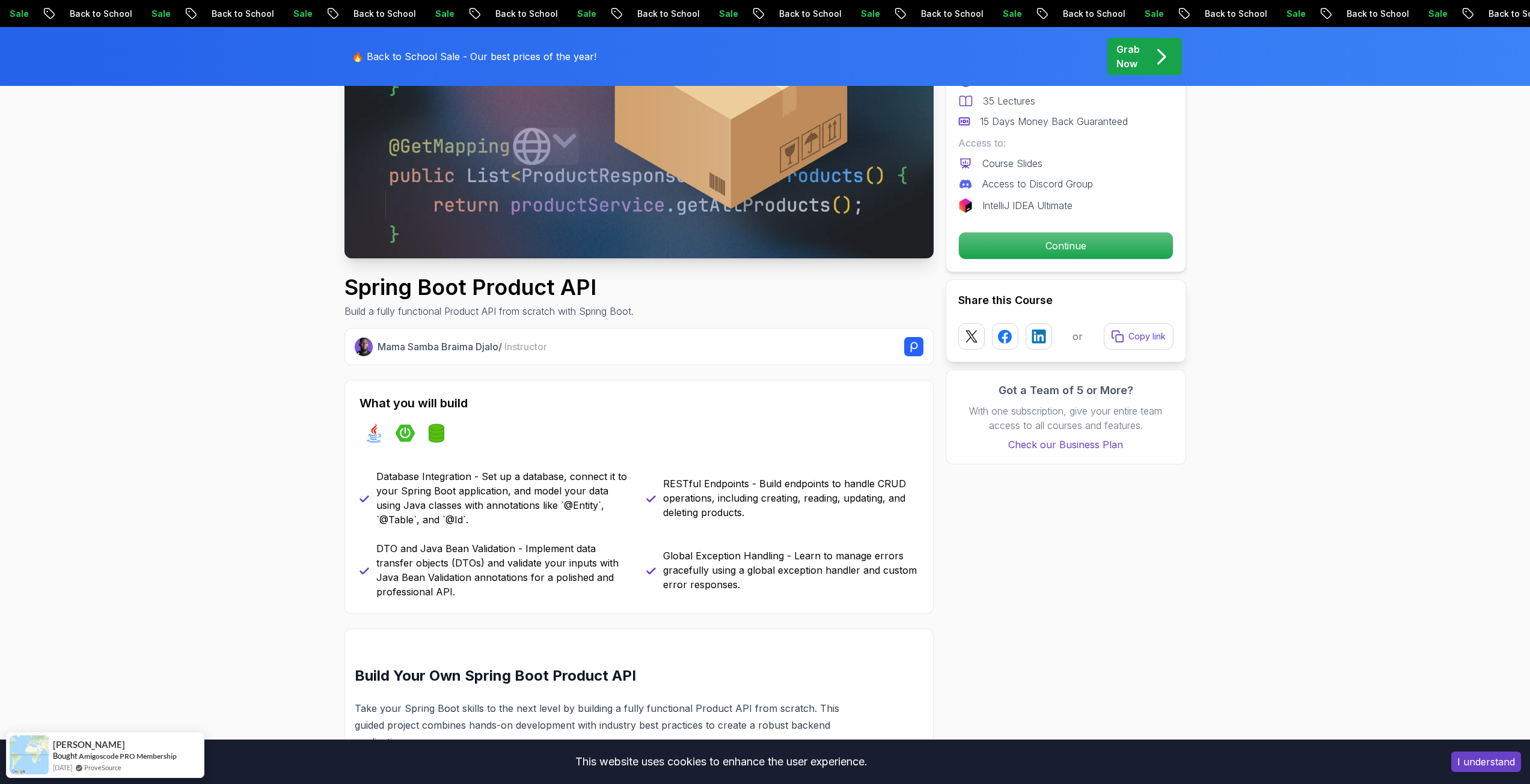
scroll to position [120, 0]
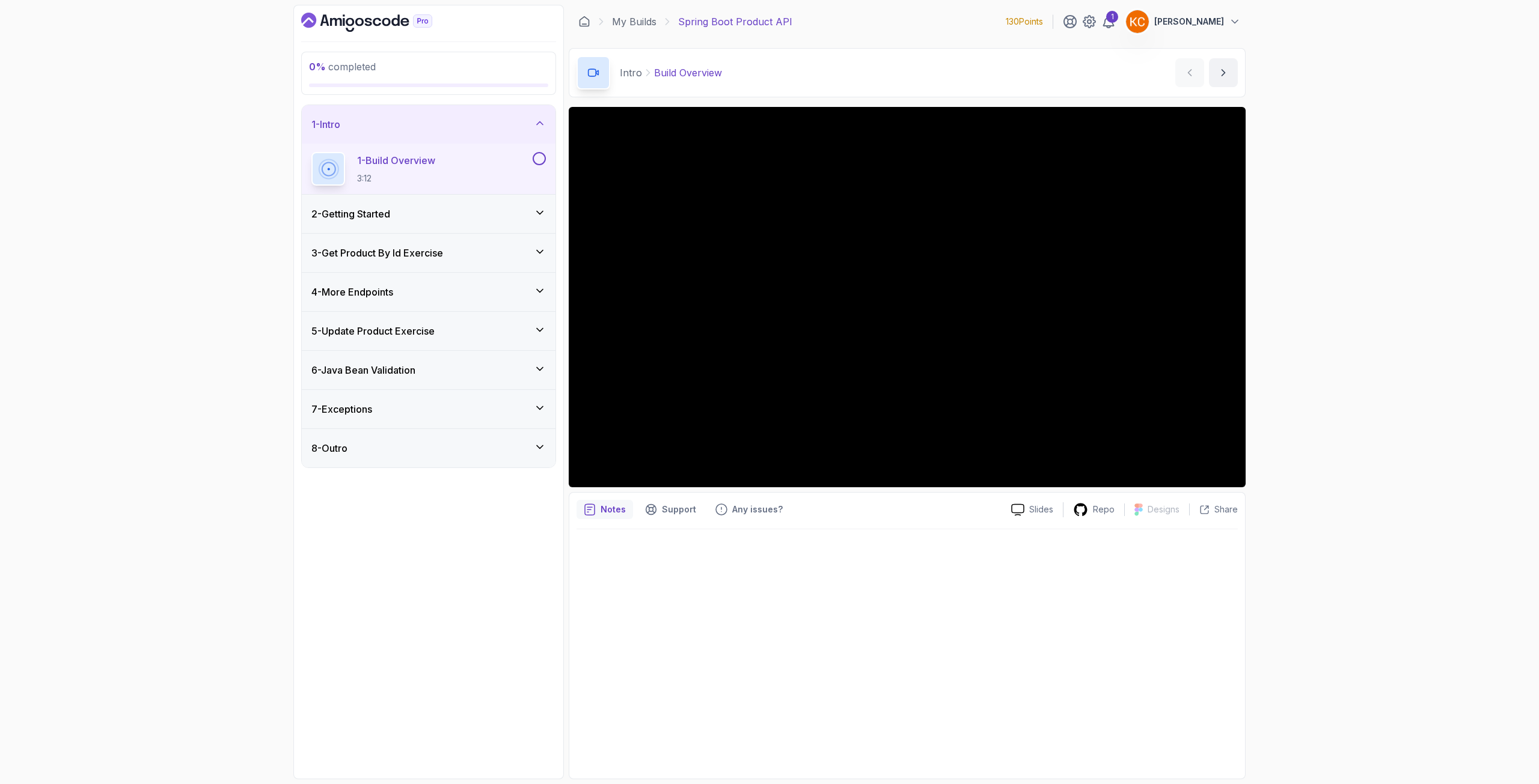
click at [544, 157] on button at bounding box center [539, 158] width 13 height 13
click at [1216, 72] on button "next content" at bounding box center [1224, 73] width 29 height 29
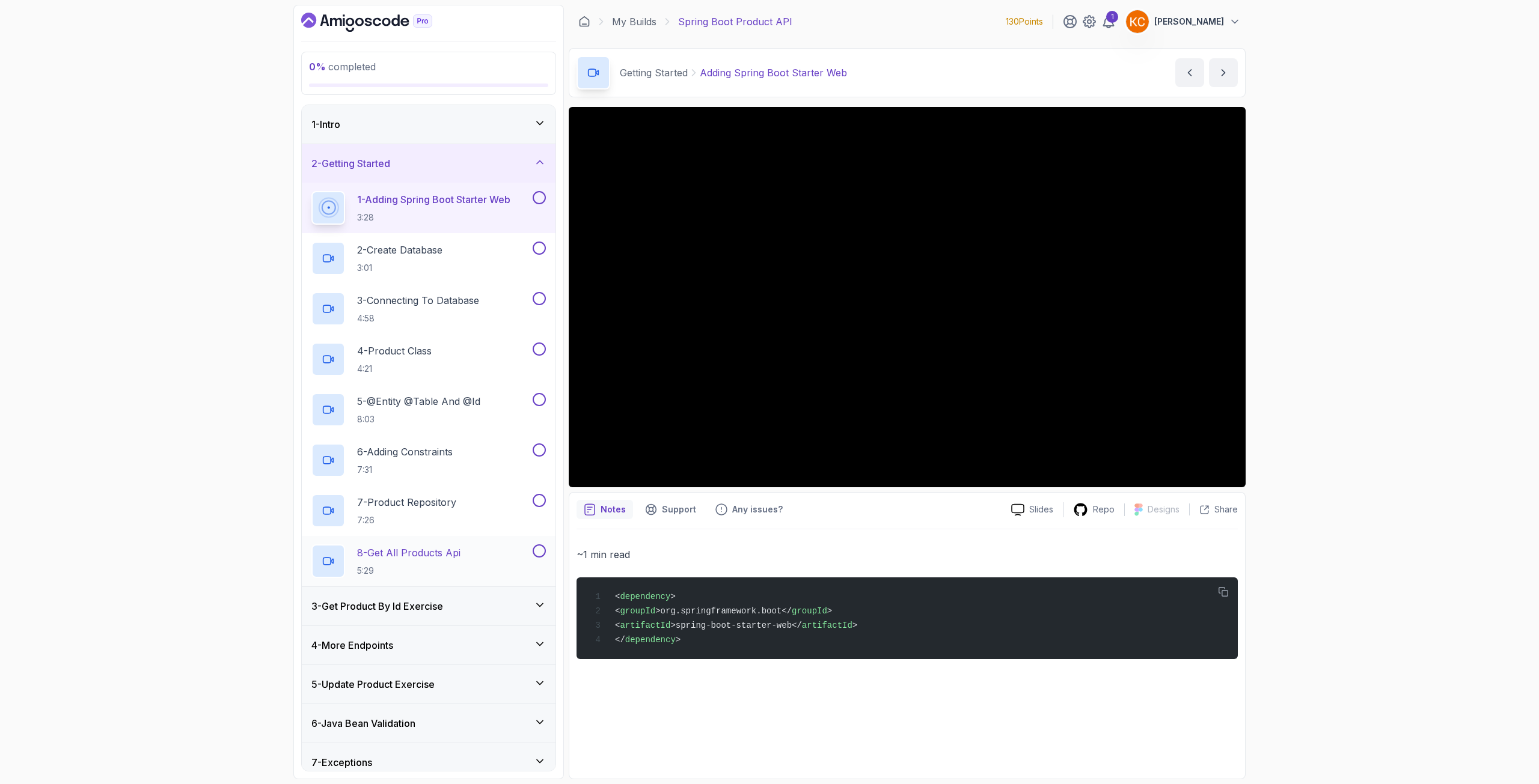
scroll to position [50, 0]
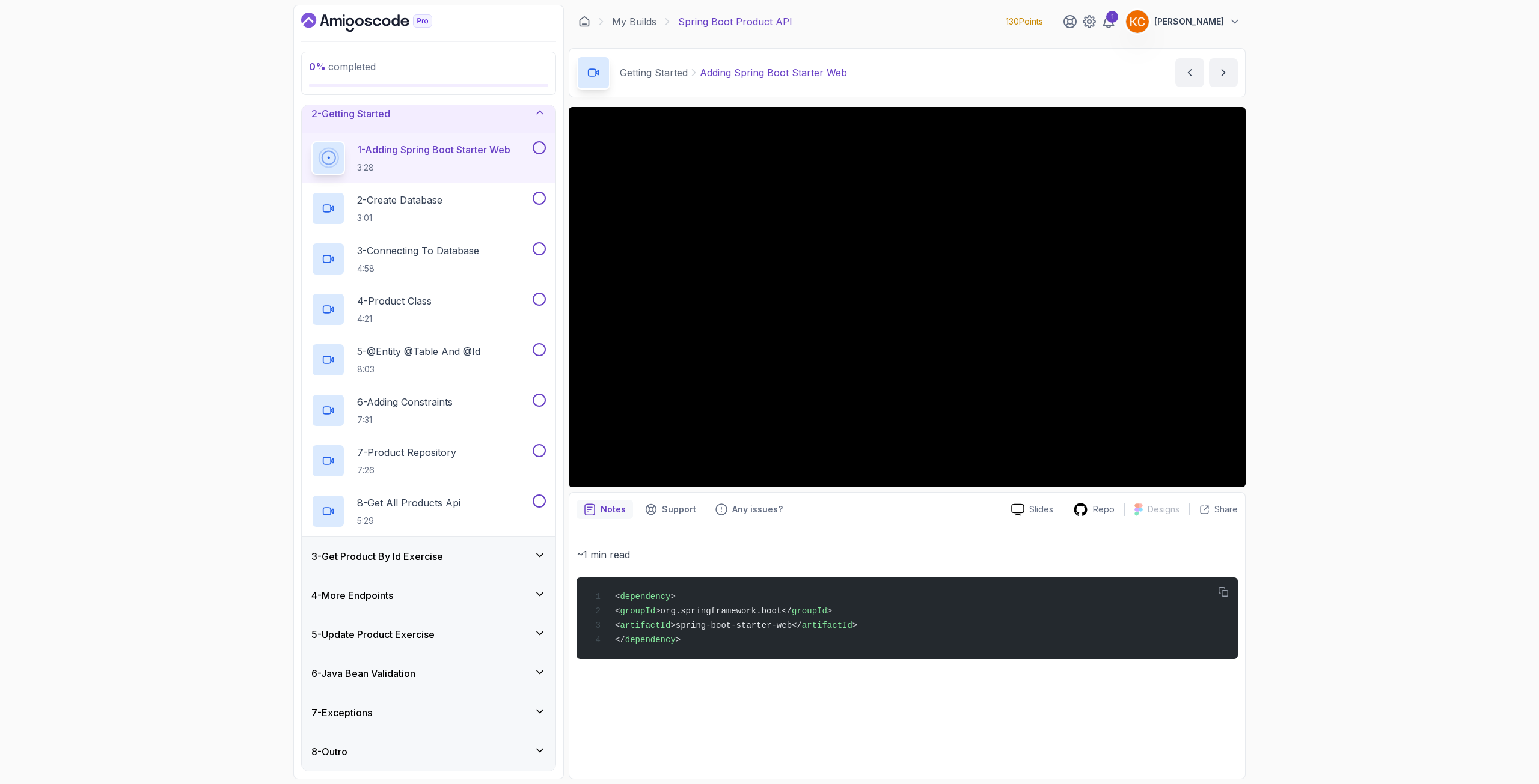
click at [379, 554] on h3 "3 - Get Product By Id Exercise" at bounding box center [377, 557] width 132 height 14
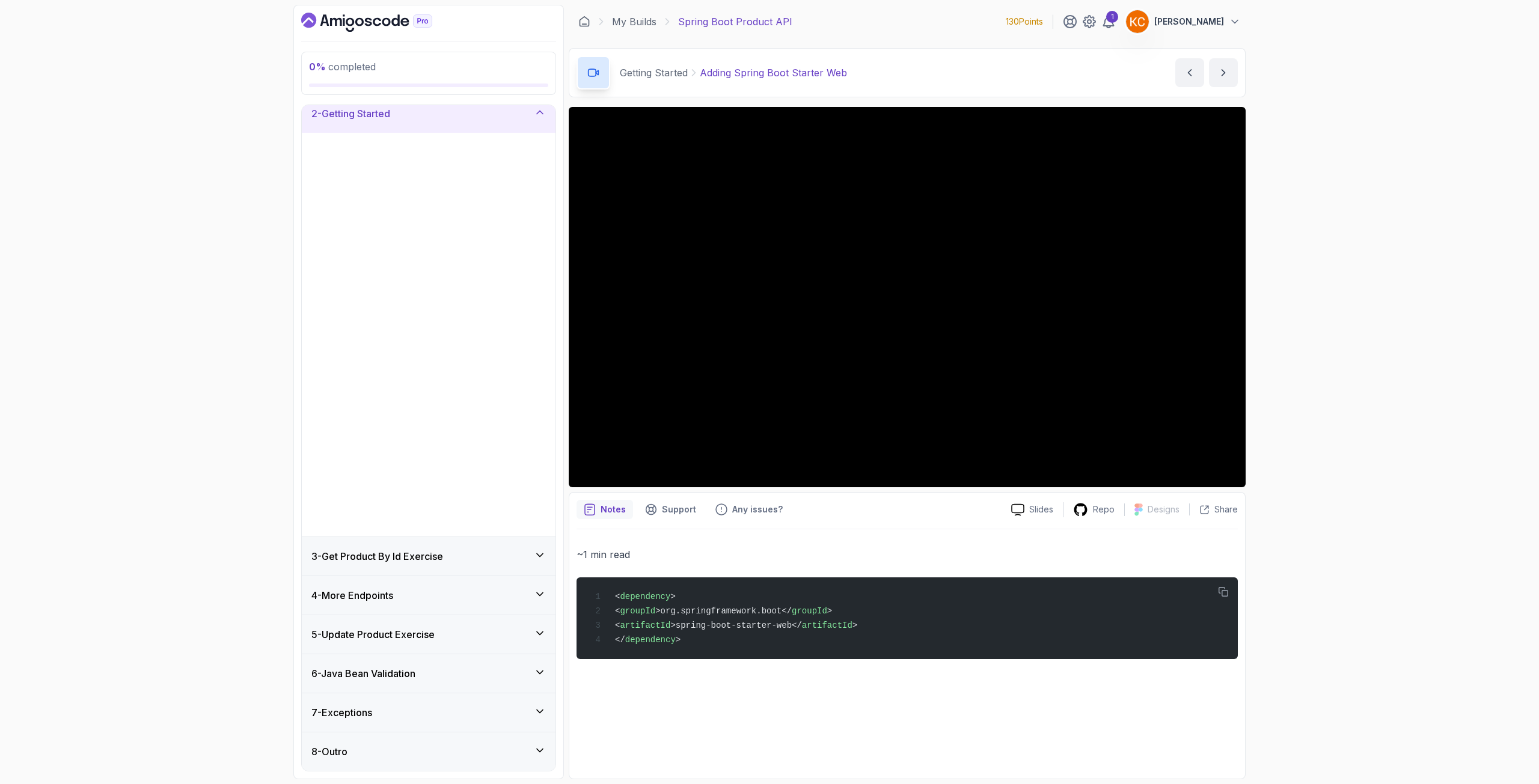
scroll to position [0, 0]
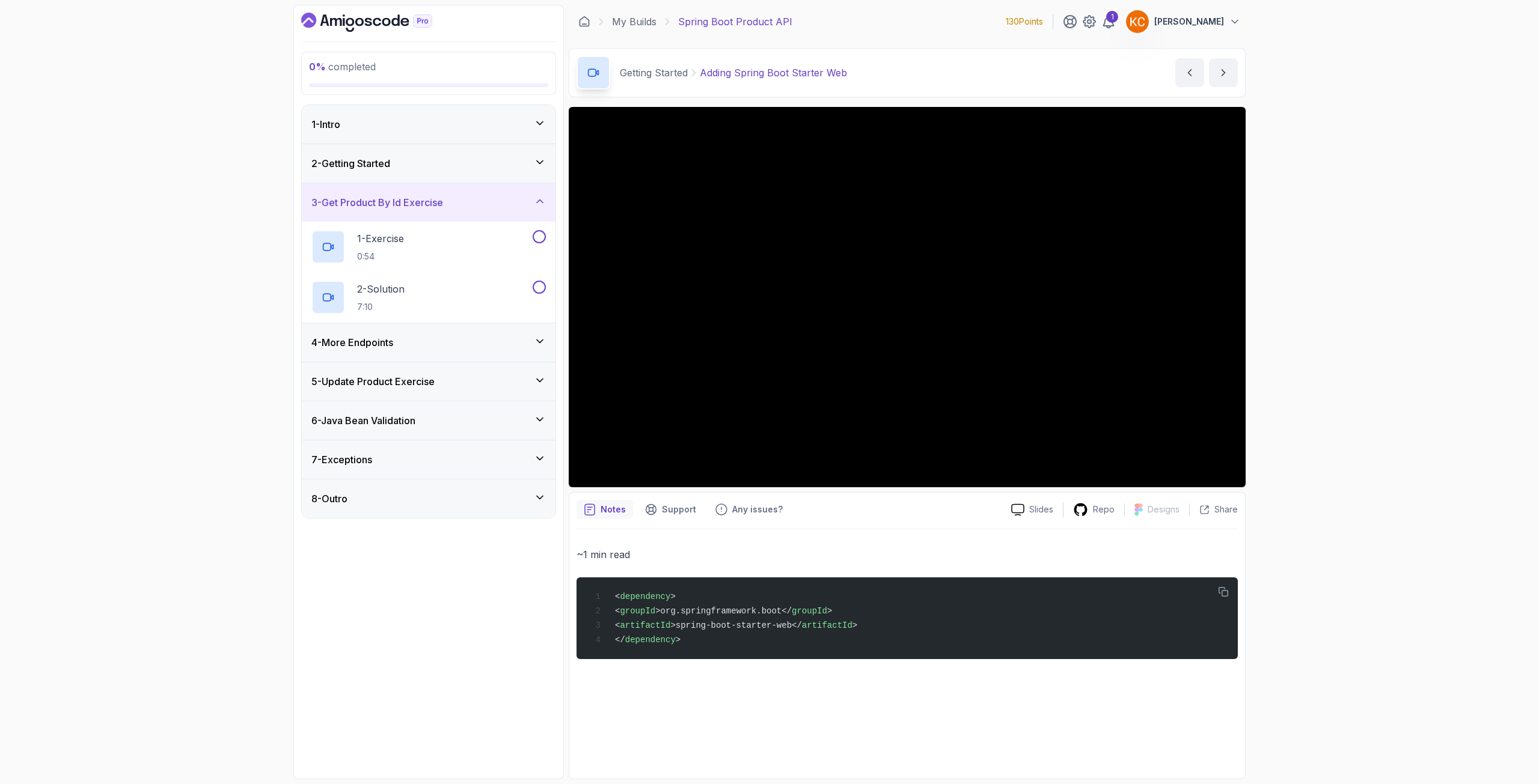
click at [409, 356] on div "4 - More Endpoints" at bounding box center [429, 342] width 253 height 39
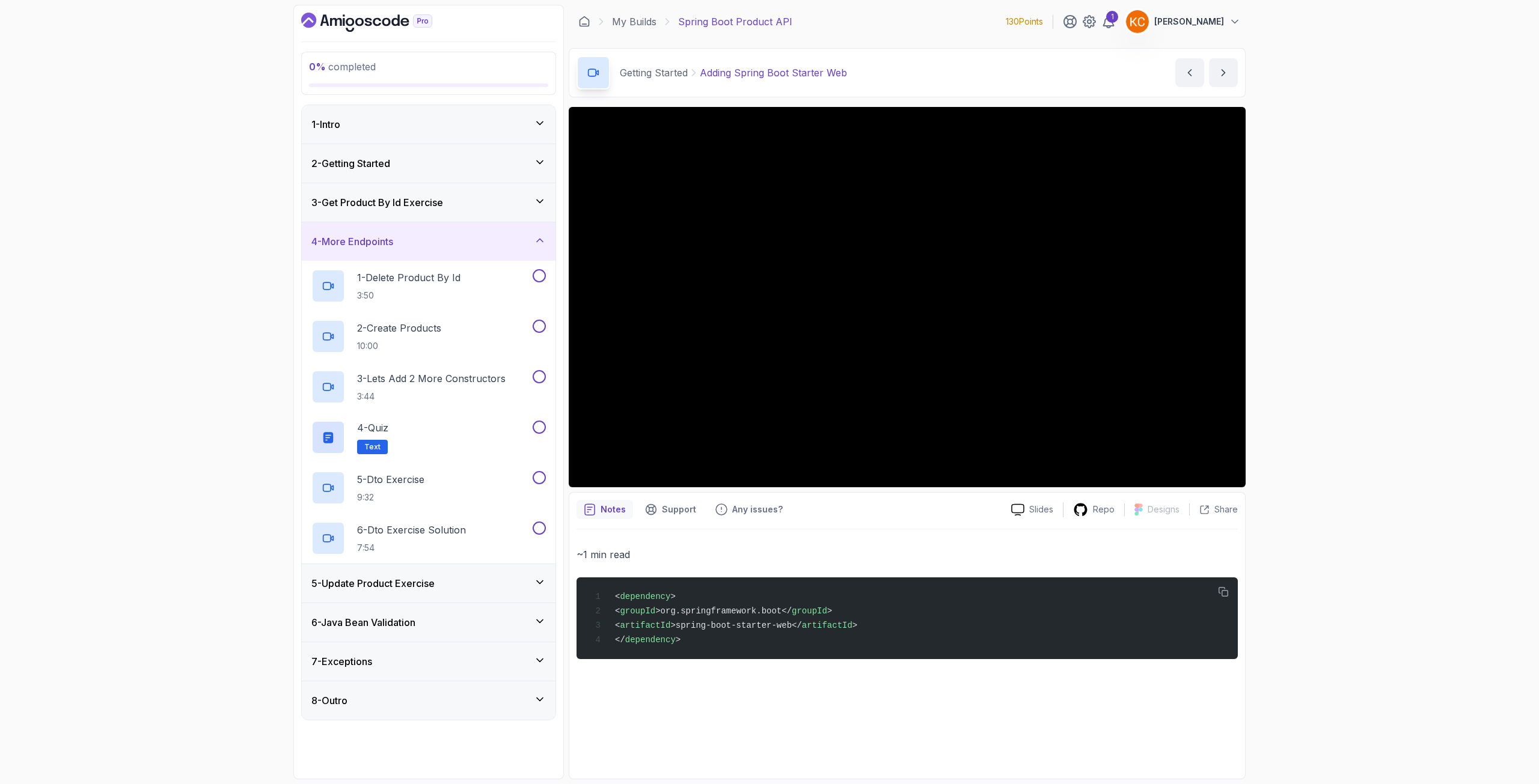
click at [393, 586] on h3 "5 - Update Product Exercise" at bounding box center [373, 584] width 123 height 14
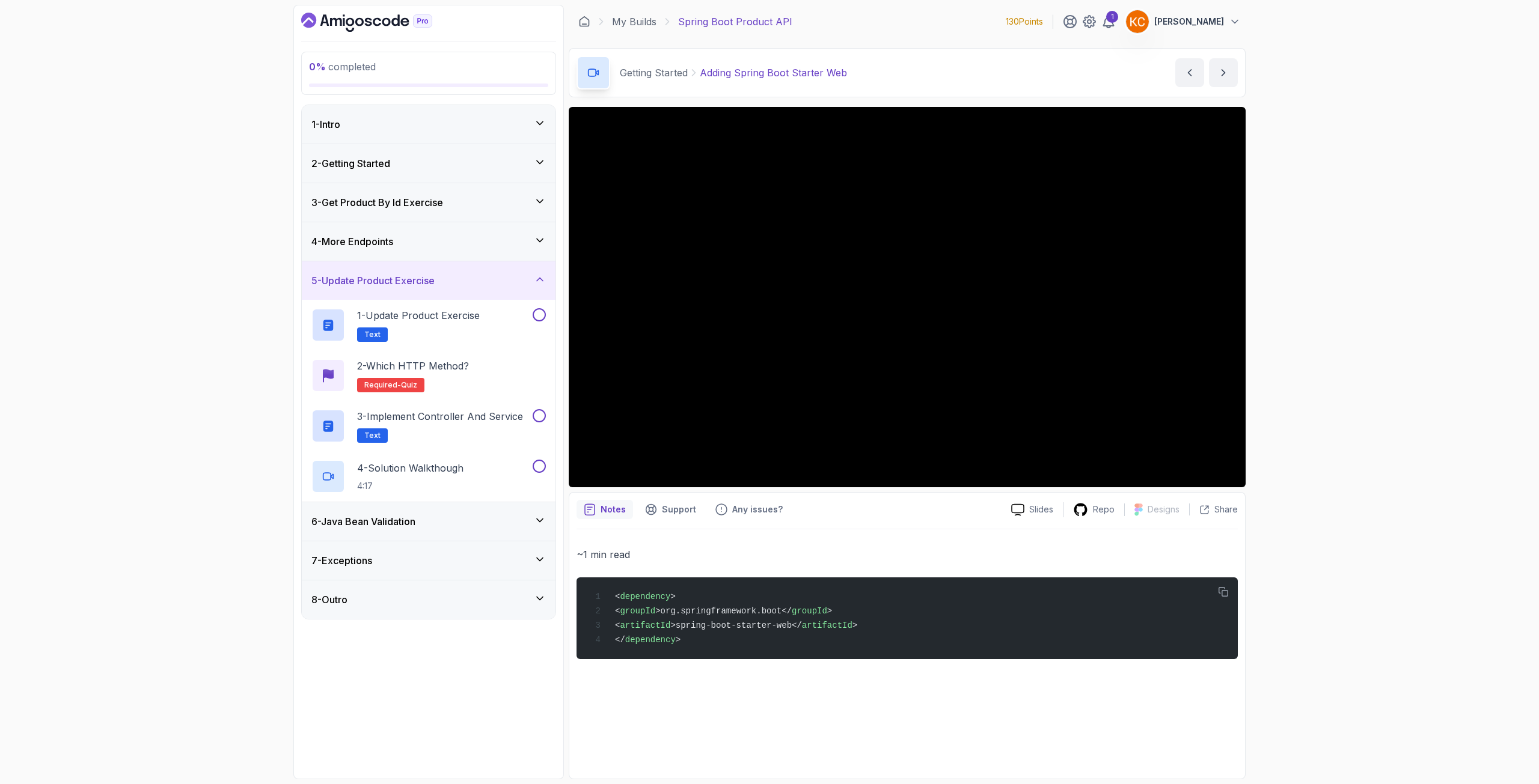
click at [372, 534] on div "6 - Java Bean Validation" at bounding box center [429, 521] width 253 height 39
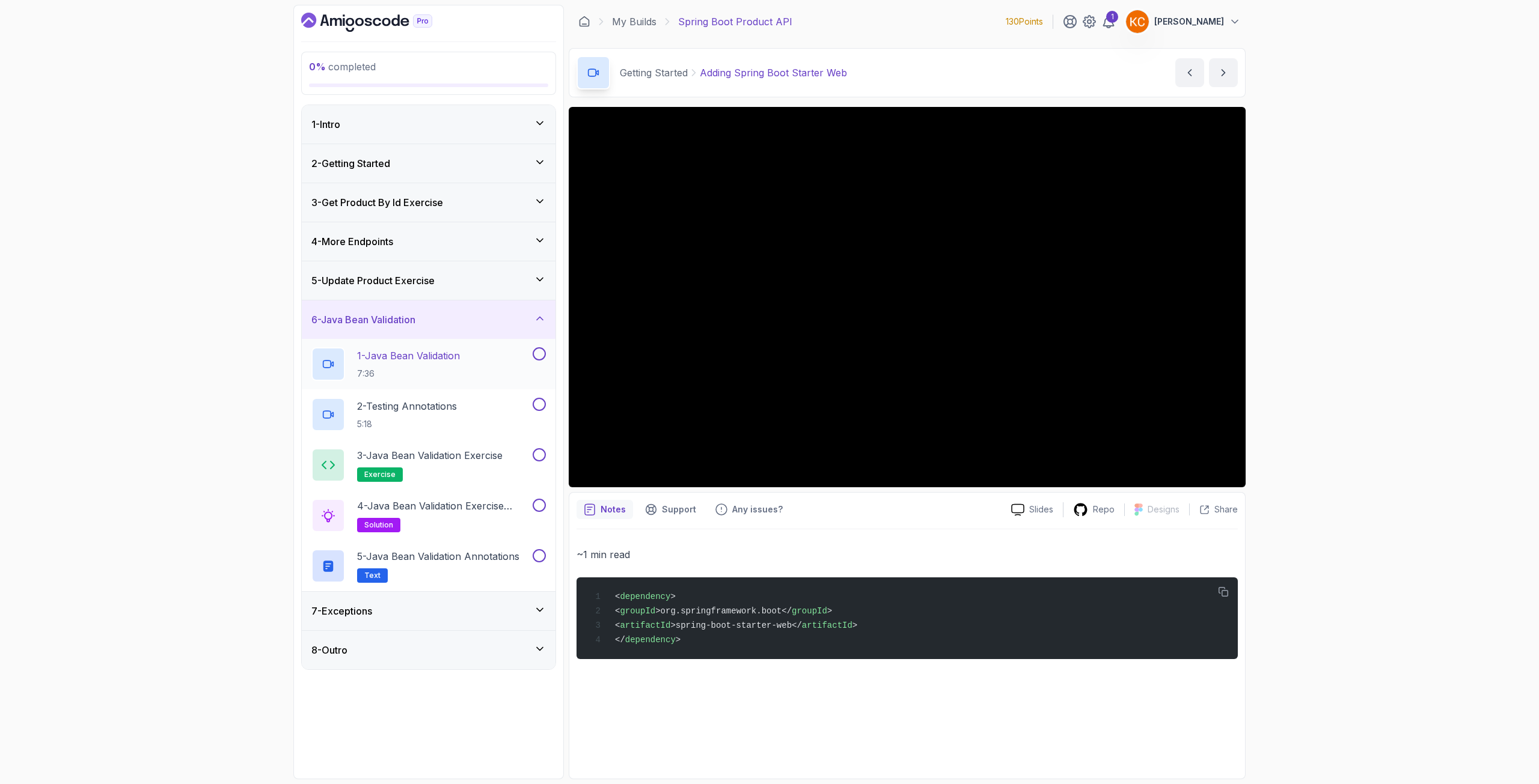
click at [425, 366] on h2 "1 - Java Bean Validation 7:36" at bounding box center [409, 364] width 102 height 31
click at [419, 161] on div "2 - Getting Started" at bounding box center [429, 163] width 234 height 14
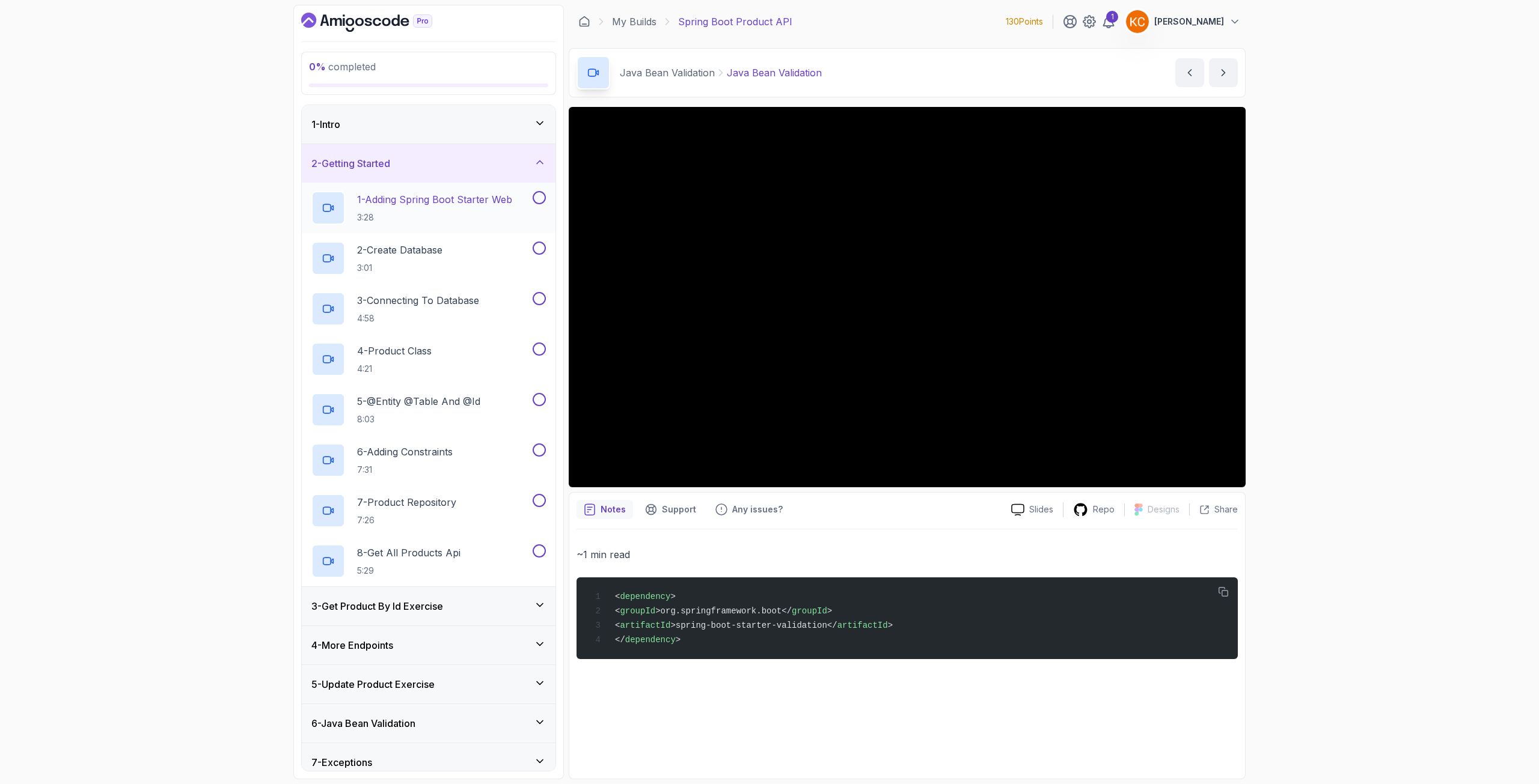
click at [413, 197] on p "1 - Adding Spring Boot Starter Web" at bounding box center [435, 199] width 155 height 14
click at [1317, 212] on div "0 % completed 1 - Intro 2 - Getting Started 1 - Adding Spring Boot Starter Web …" at bounding box center [769, 392] width 1539 height 784
